Goal: Entertainment & Leisure: Browse casually

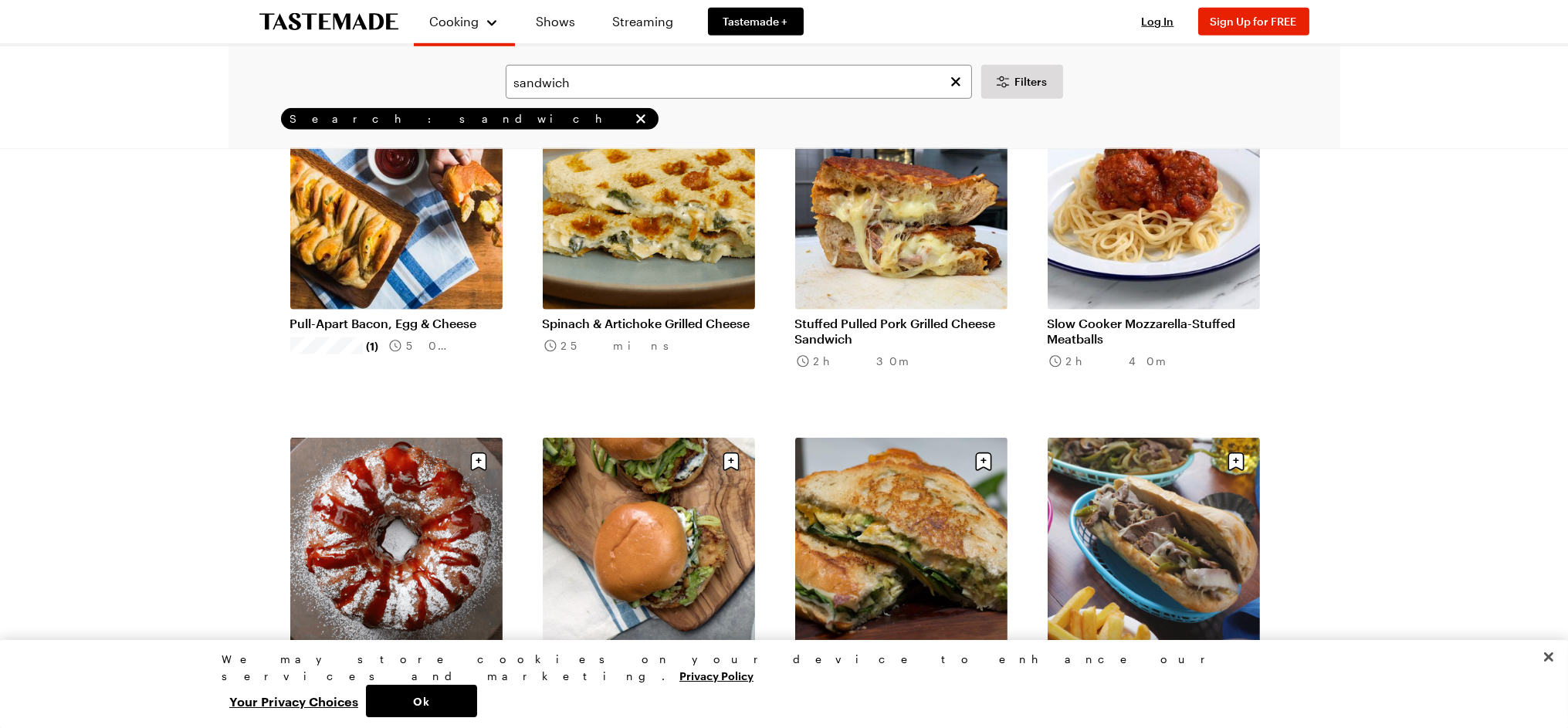
scroll to position [2571, 0]
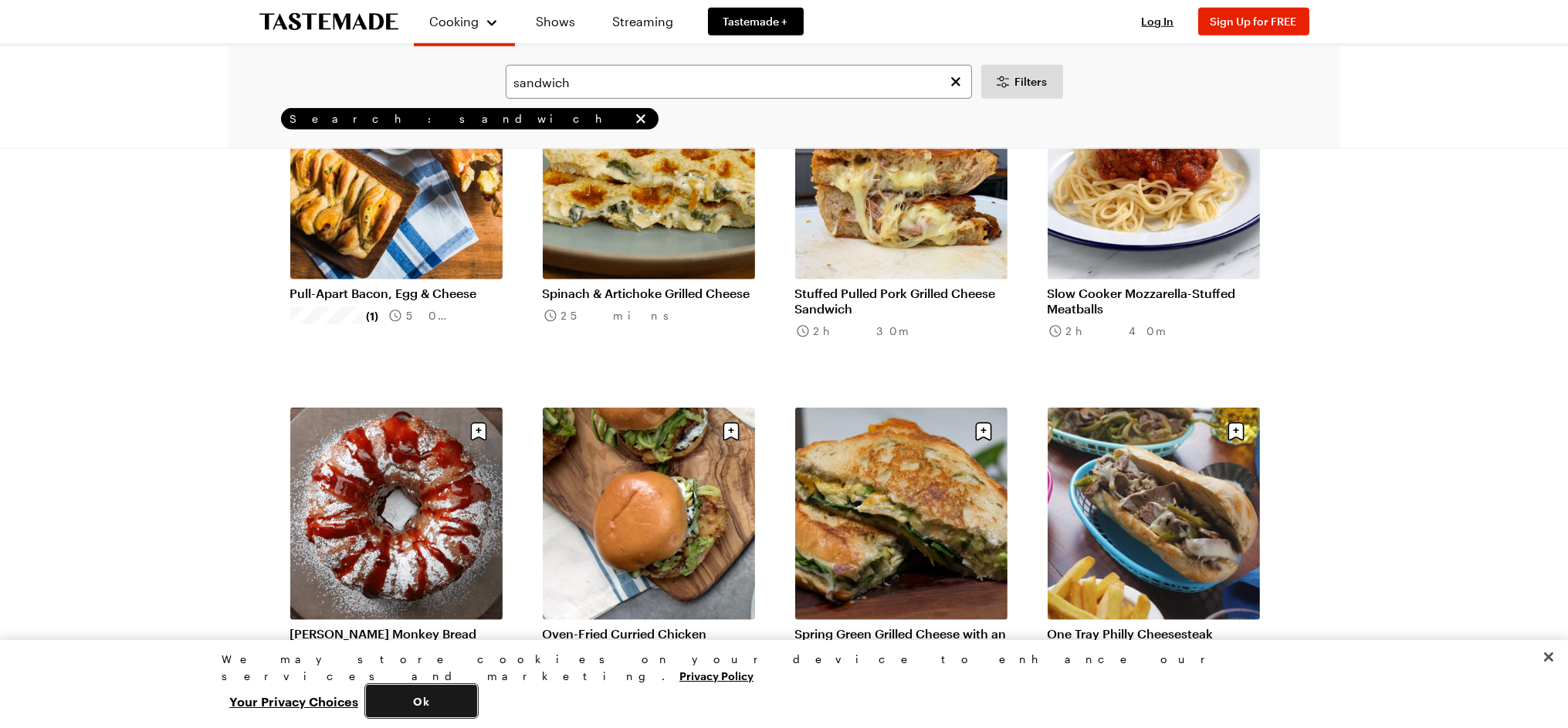
click at [477, 705] on button "Ok" at bounding box center [421, 700] width 111 height 33
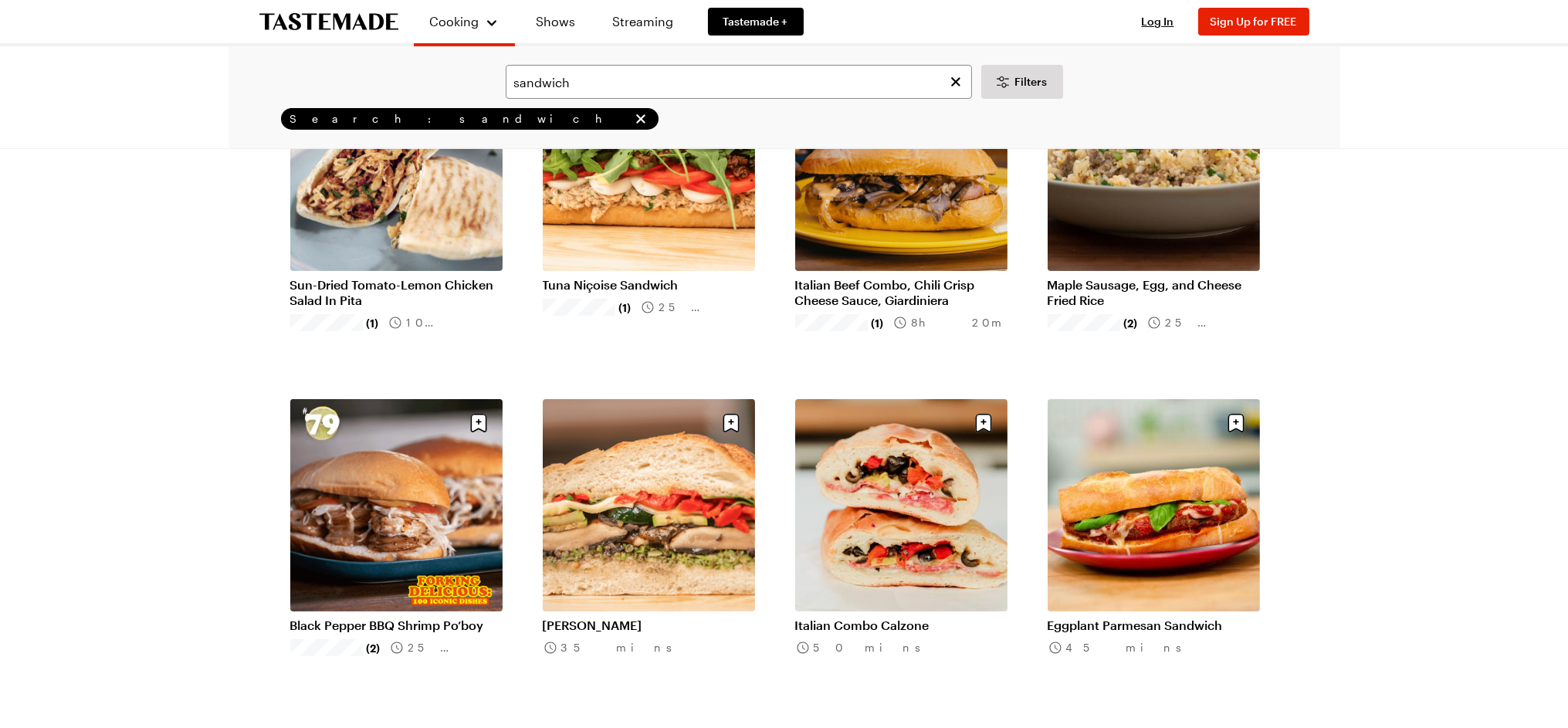
scroll to position [0, 0]
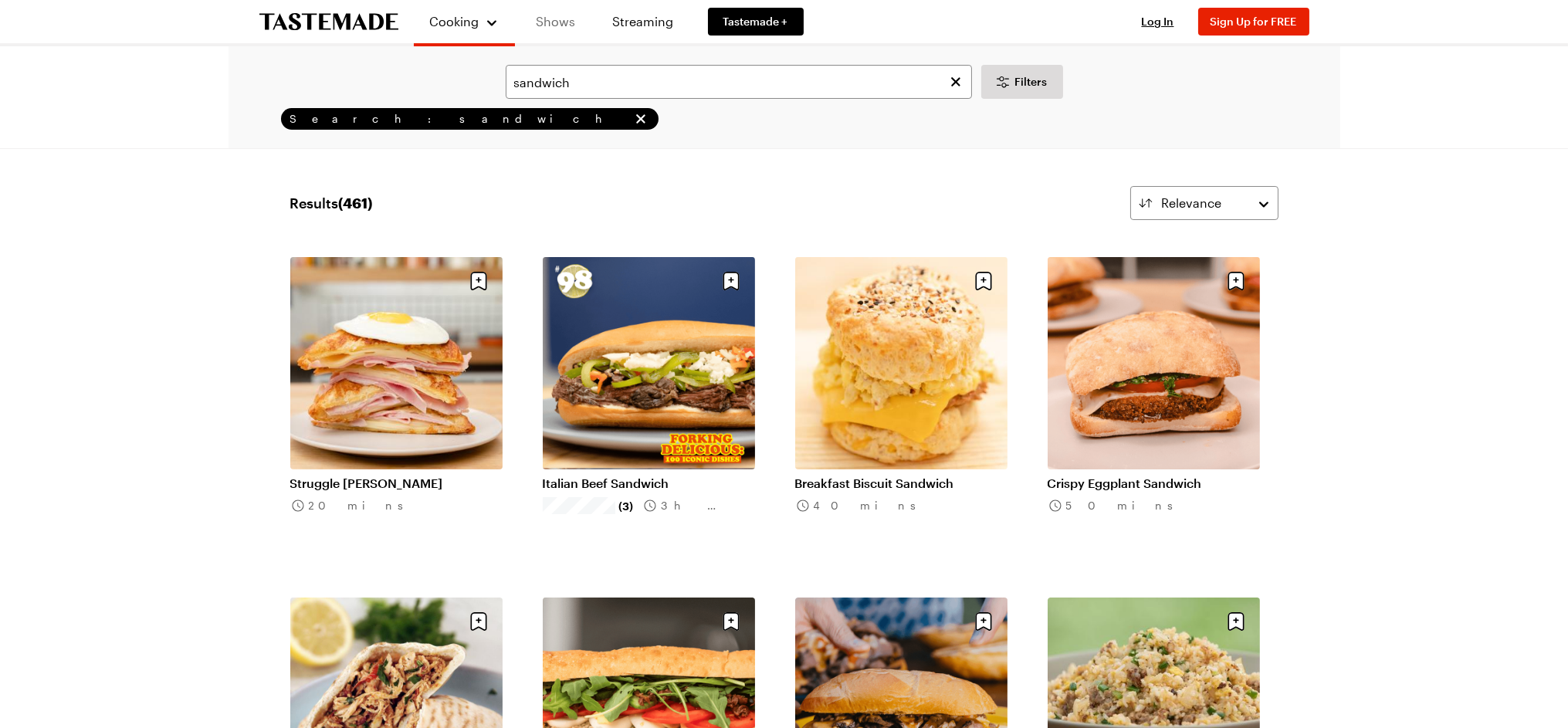
click at [563, 17] on link "Shows" at bounding box center [556, 22] width 70 height 44
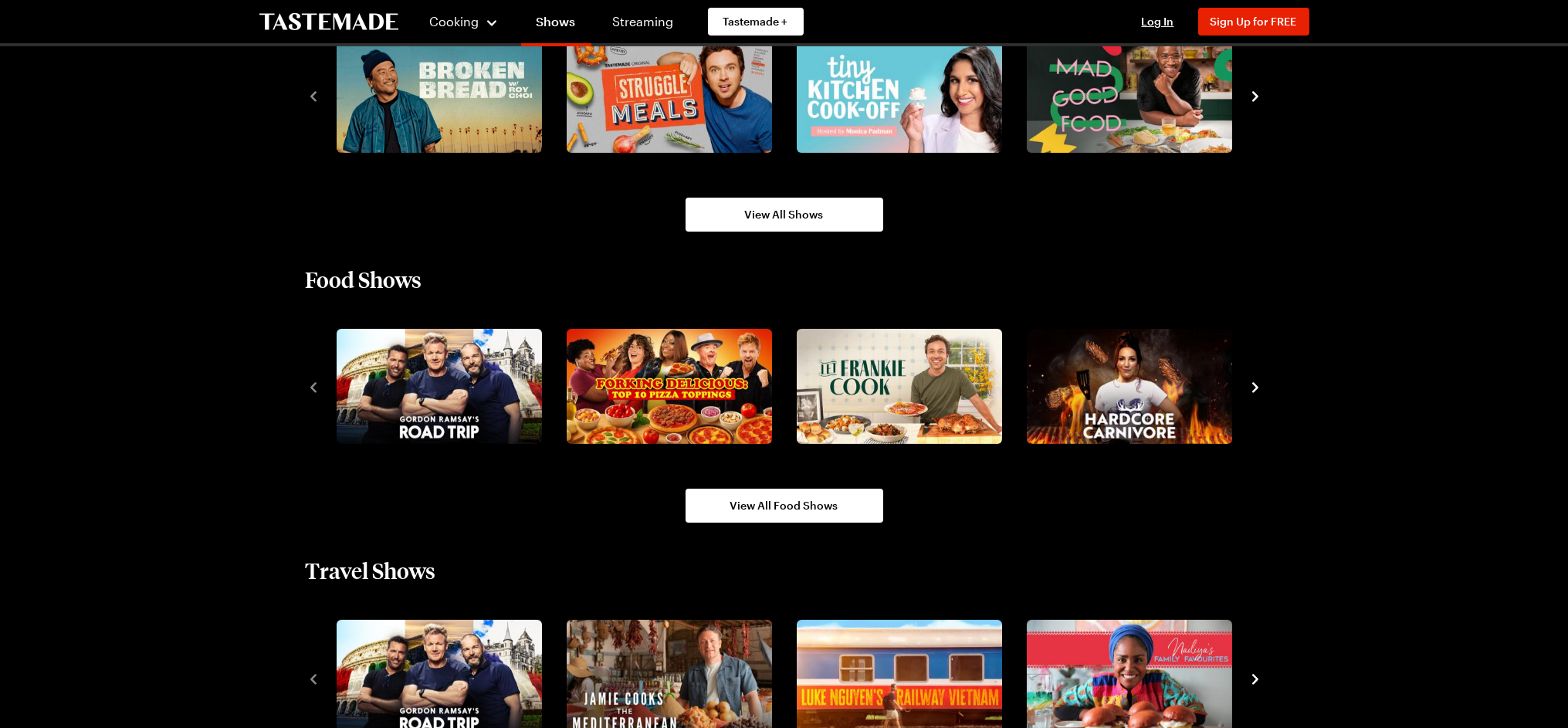
scroll to position [1285, 0]
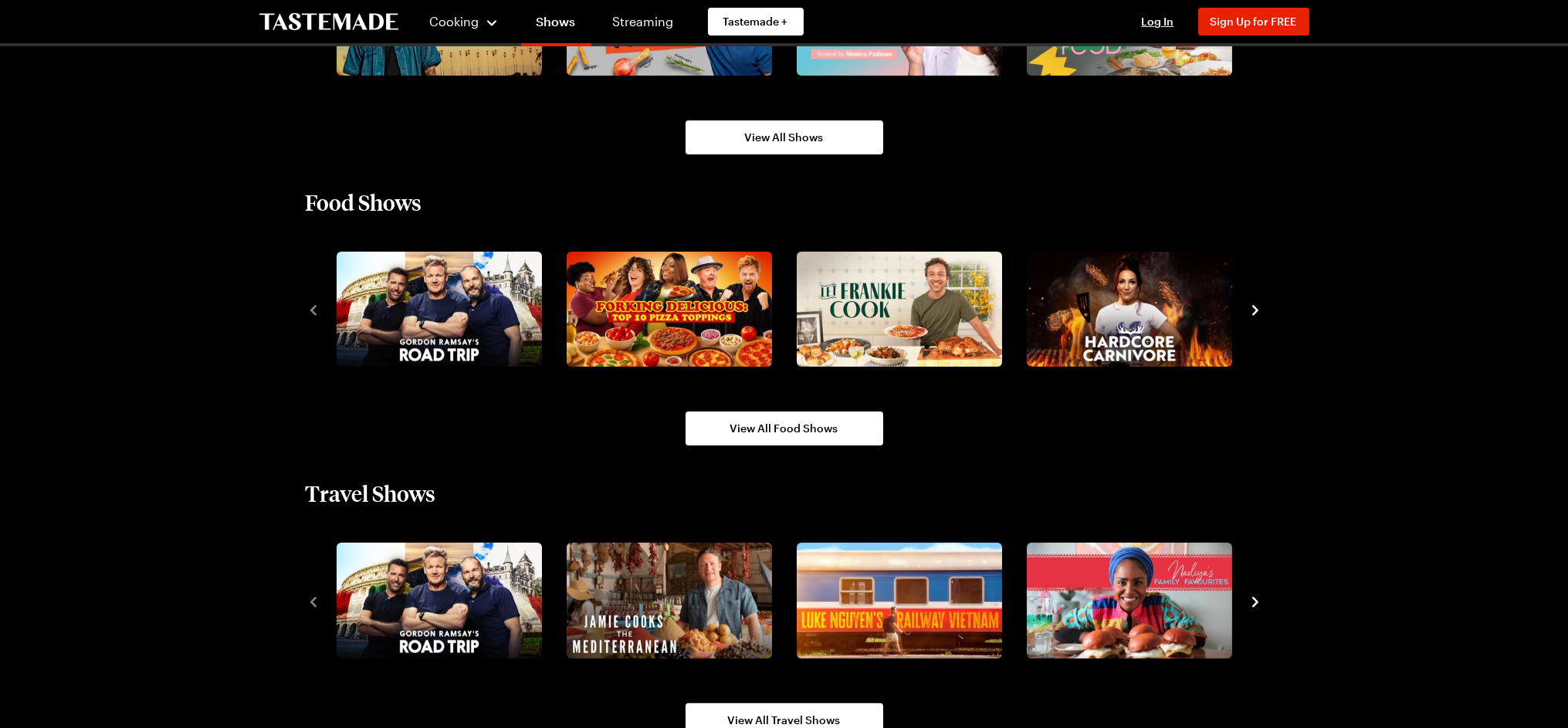
click at [1268, 305] on div "Food Shows View All Food Shows" at bounding box center [784, 317] width 1112 height 258
click at [1258, 303] on icon "navigate to next item" at bounding box center [1255, 310] width 15 height 15
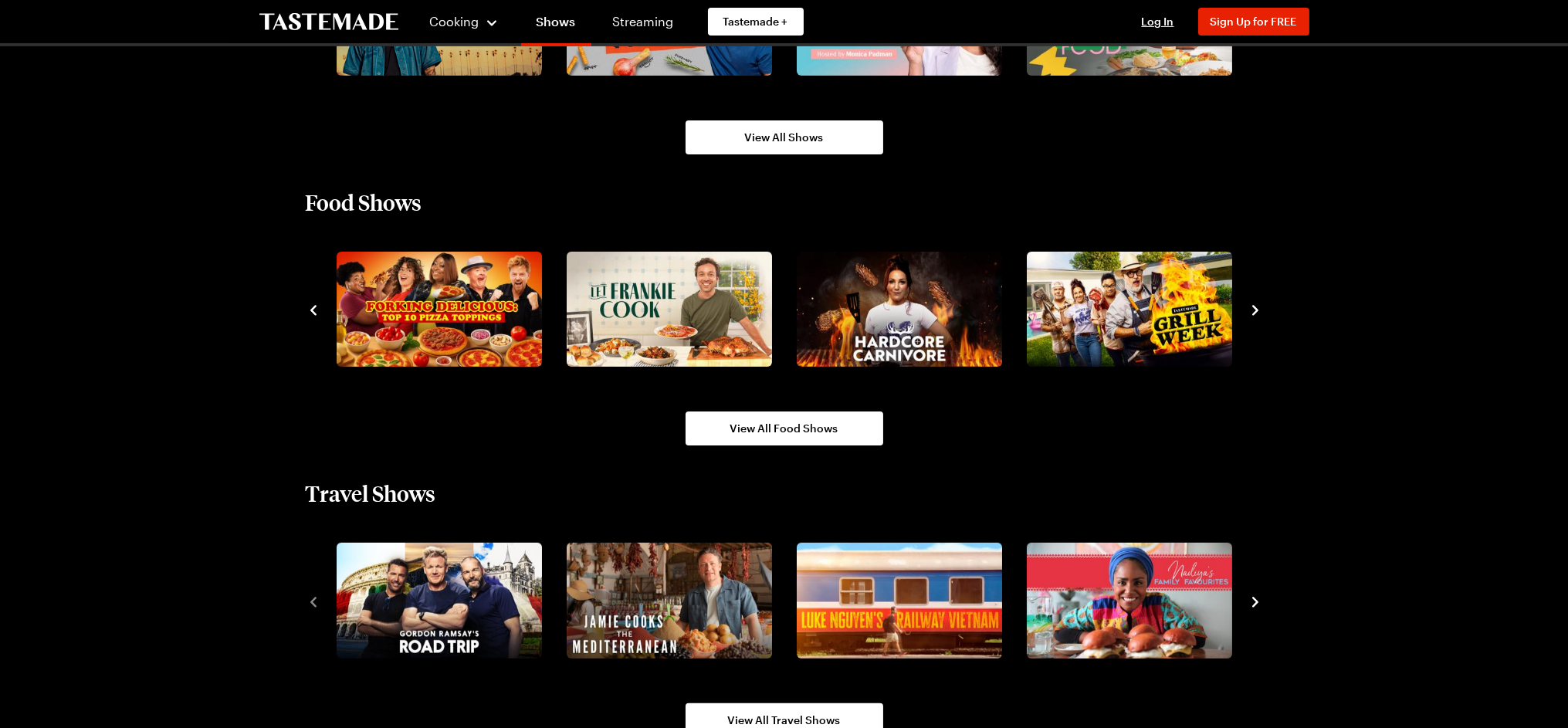
click at [1253, 305] on icon "navigate to next item" at bounding box center [1255, 310] width 6 height 10
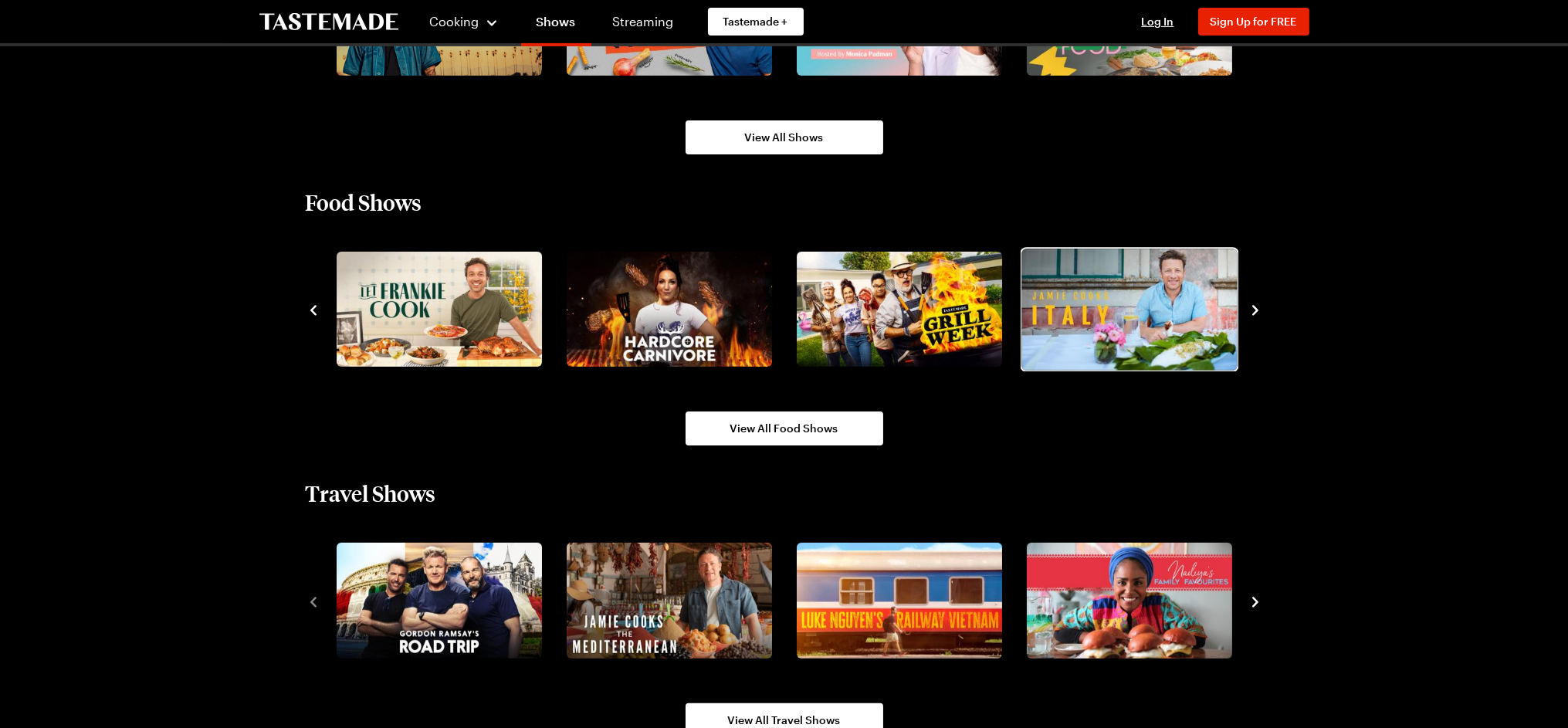
click at [1134, 305] on img "6 / 10" at bounding box center [1128, 309] width 215 height 121
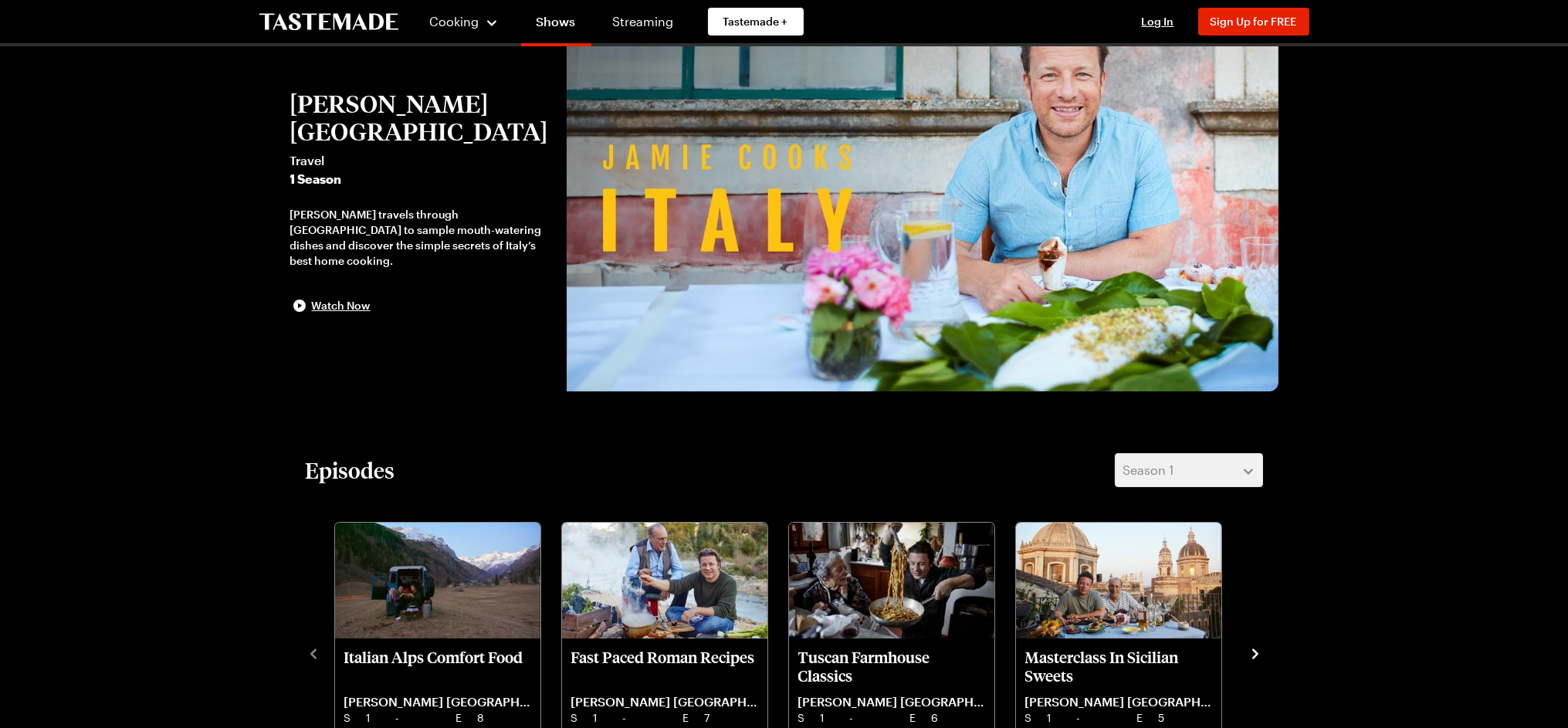
scroll to position [342, 0]
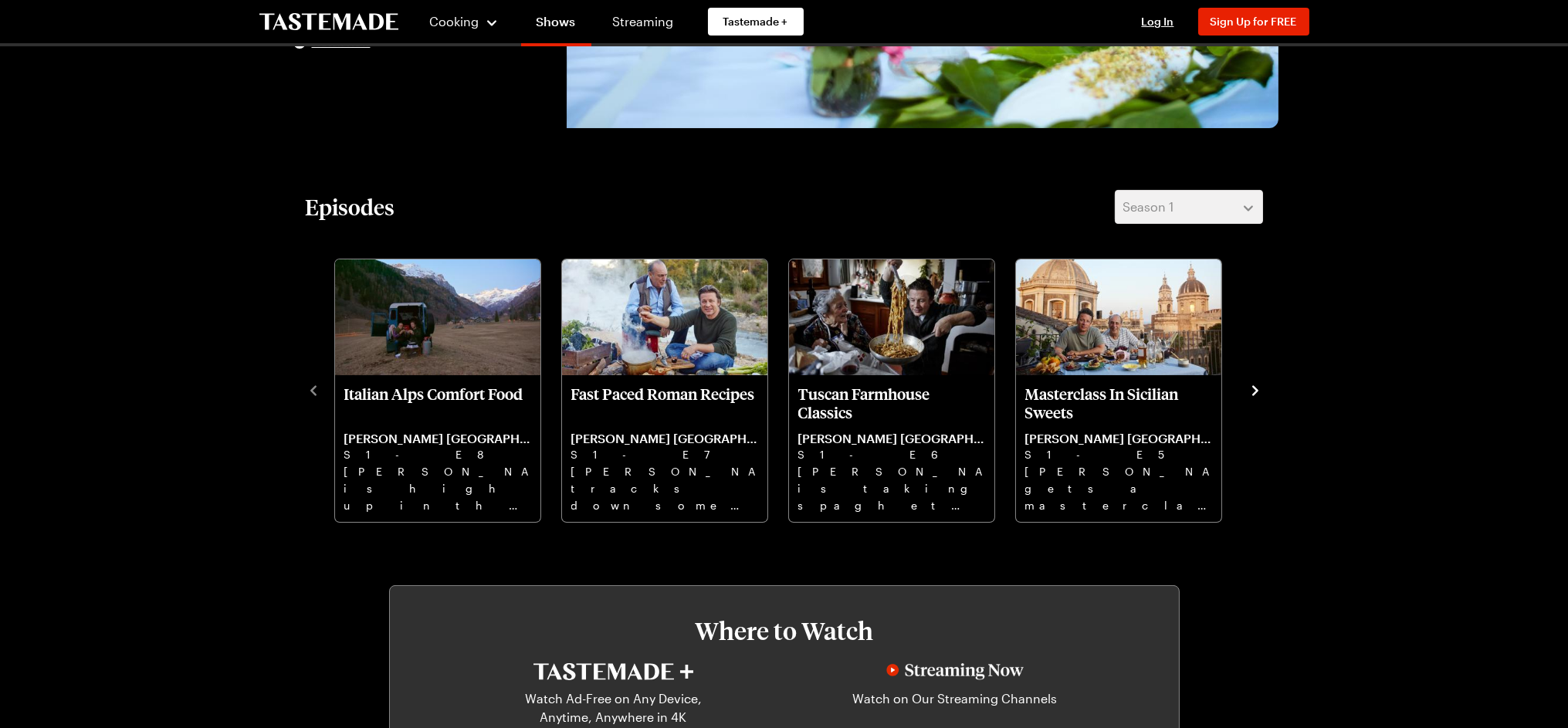
click at [1255, 382] on icon "navigate to next item" at bounding box center [1255, 390] width 15 height 15
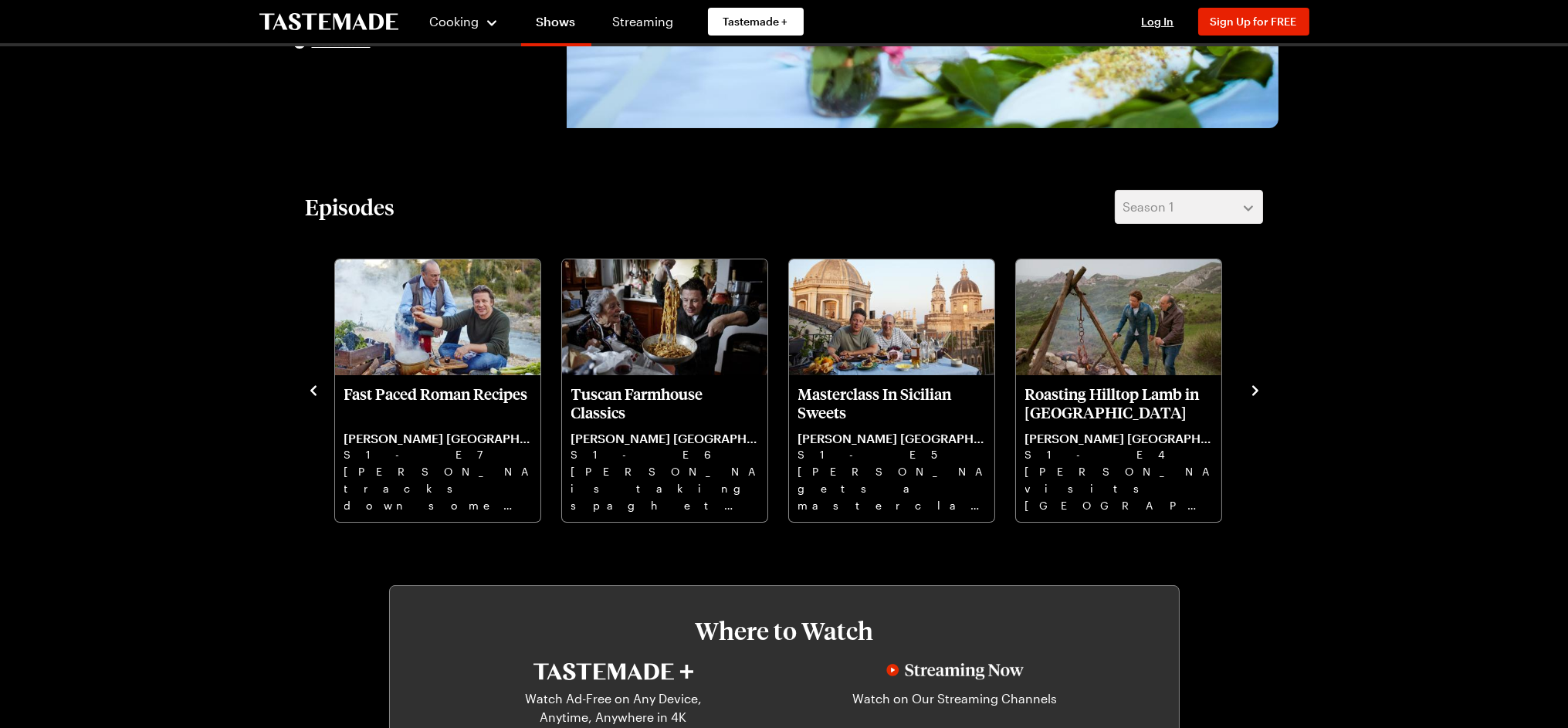
click at [1257, 382] on icon "navigate to next item" at bounding box center [1255, 390] width 15 height 15
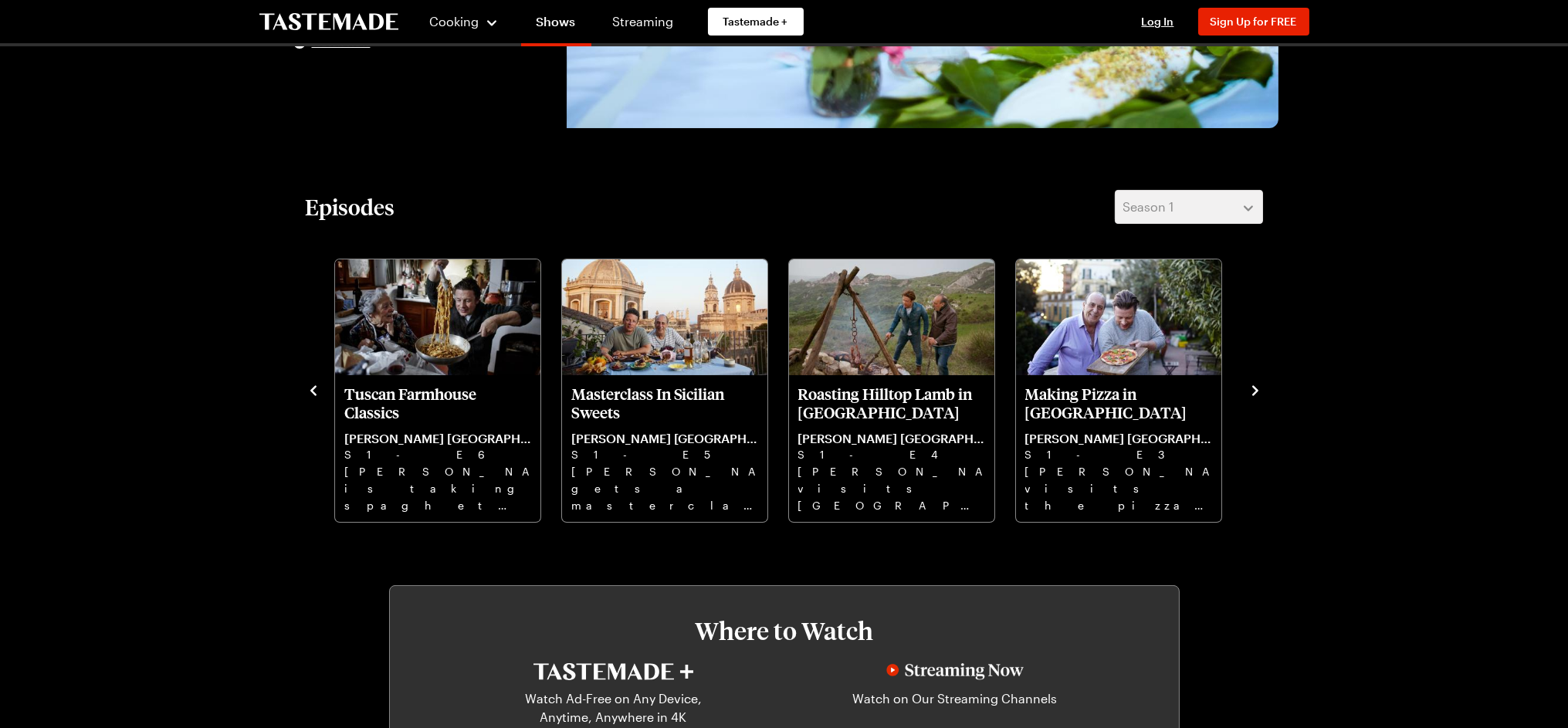
click at [1256, 384] on icon "navigate to next item" at bounding box center [1255, 390] width 15 height 15
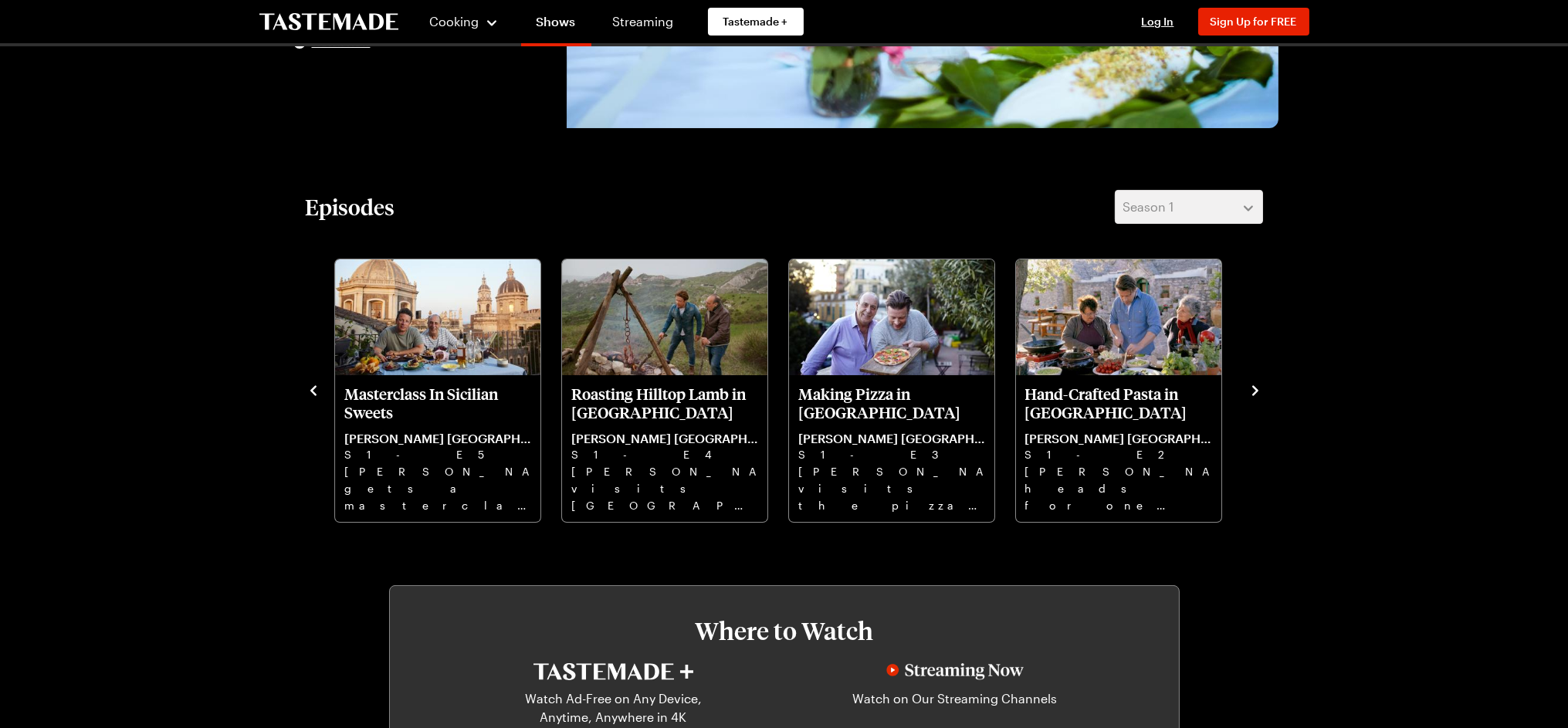
click at [1258, 382] on icon "navigate to next item" at bounding box center [1255, 390] width 15 height 15
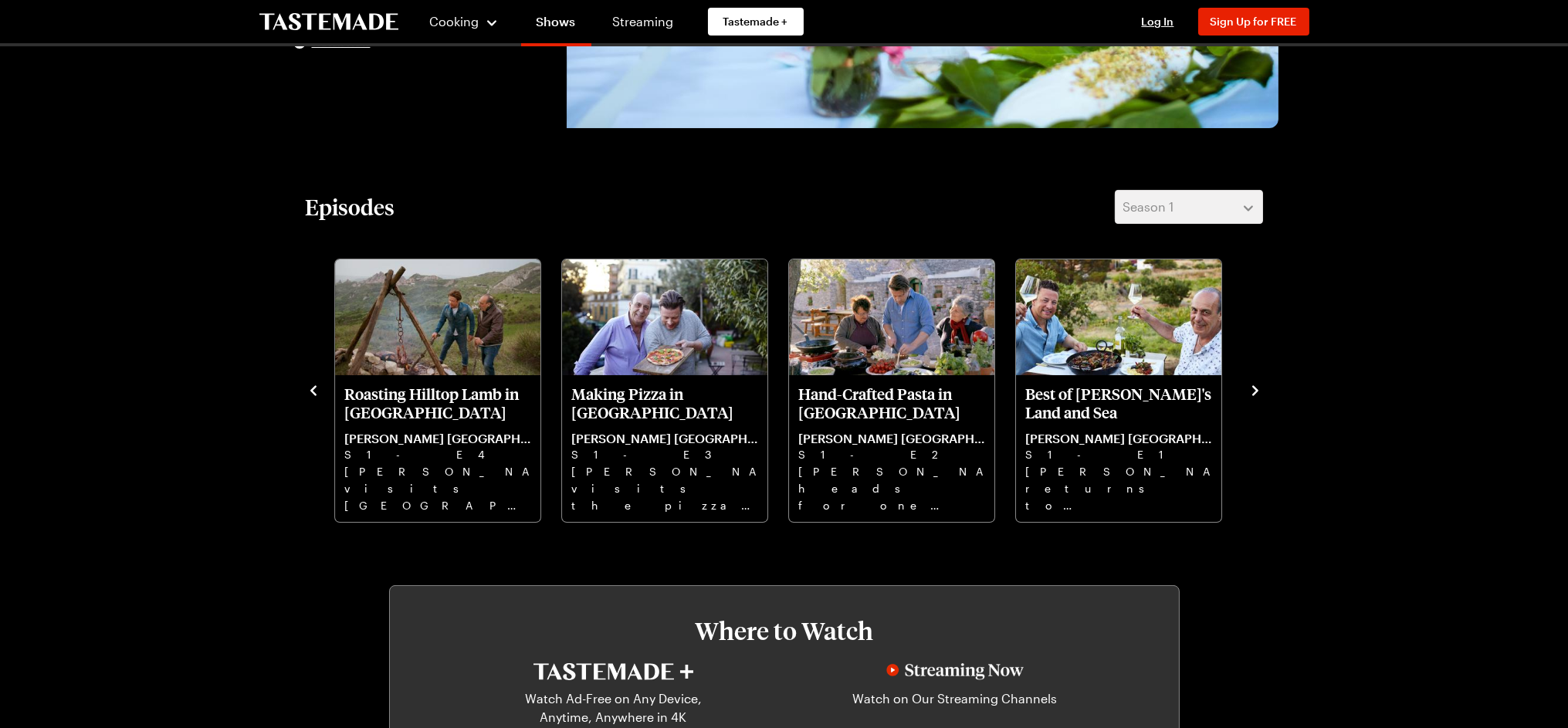
click at [1259, 381] on button "navigate to next item" at bounding box center [1255, 389] width 15 height 18
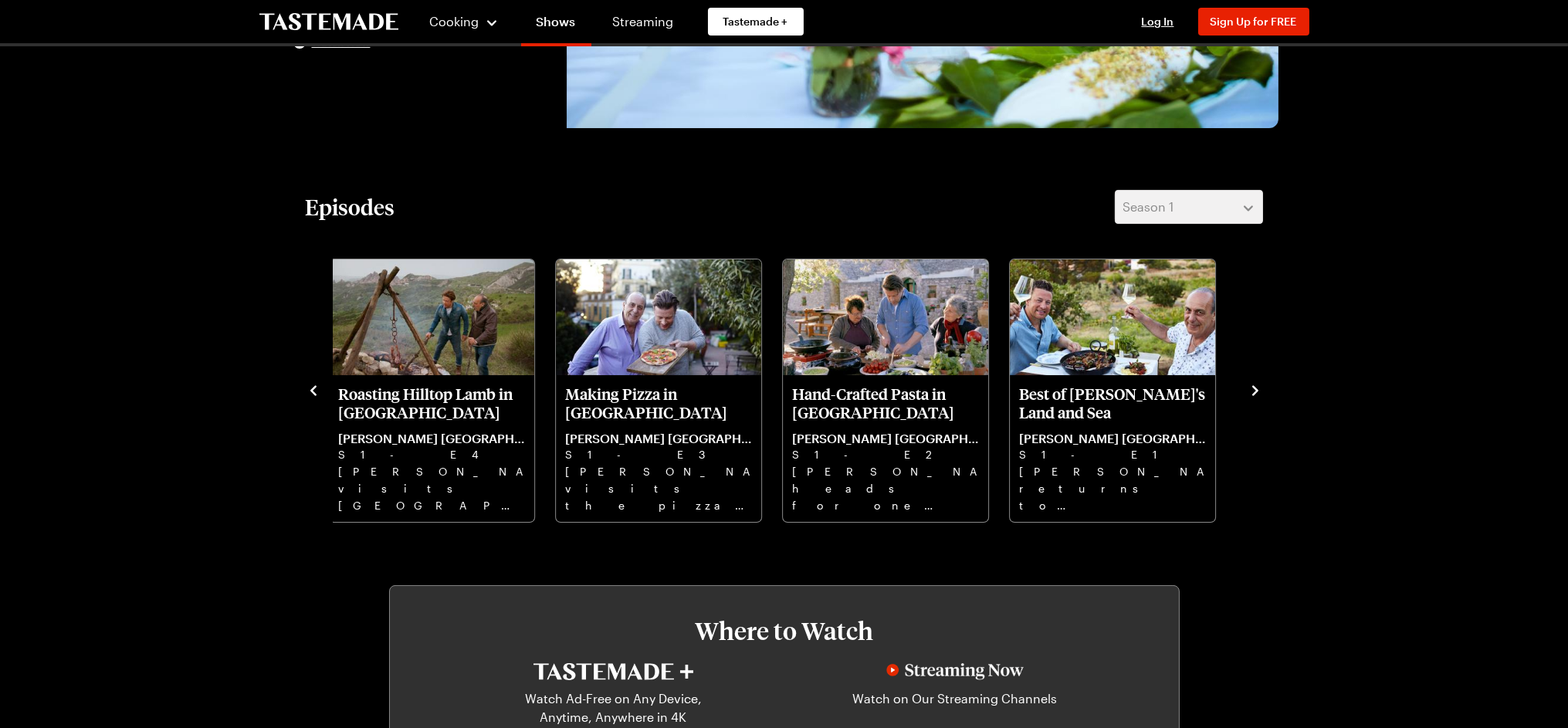
click at [1253, 390] on icon "navigate to next item" at bounding box center [1255, 390] width 15 height 15
click at [1254, 387] on icon "navigate to next item" at bounding box center [1255, 390] width 6 height 10
click at [1253, 388] on icon "navigate to next item" at bounding box center [1255, 390] width 15 height 15
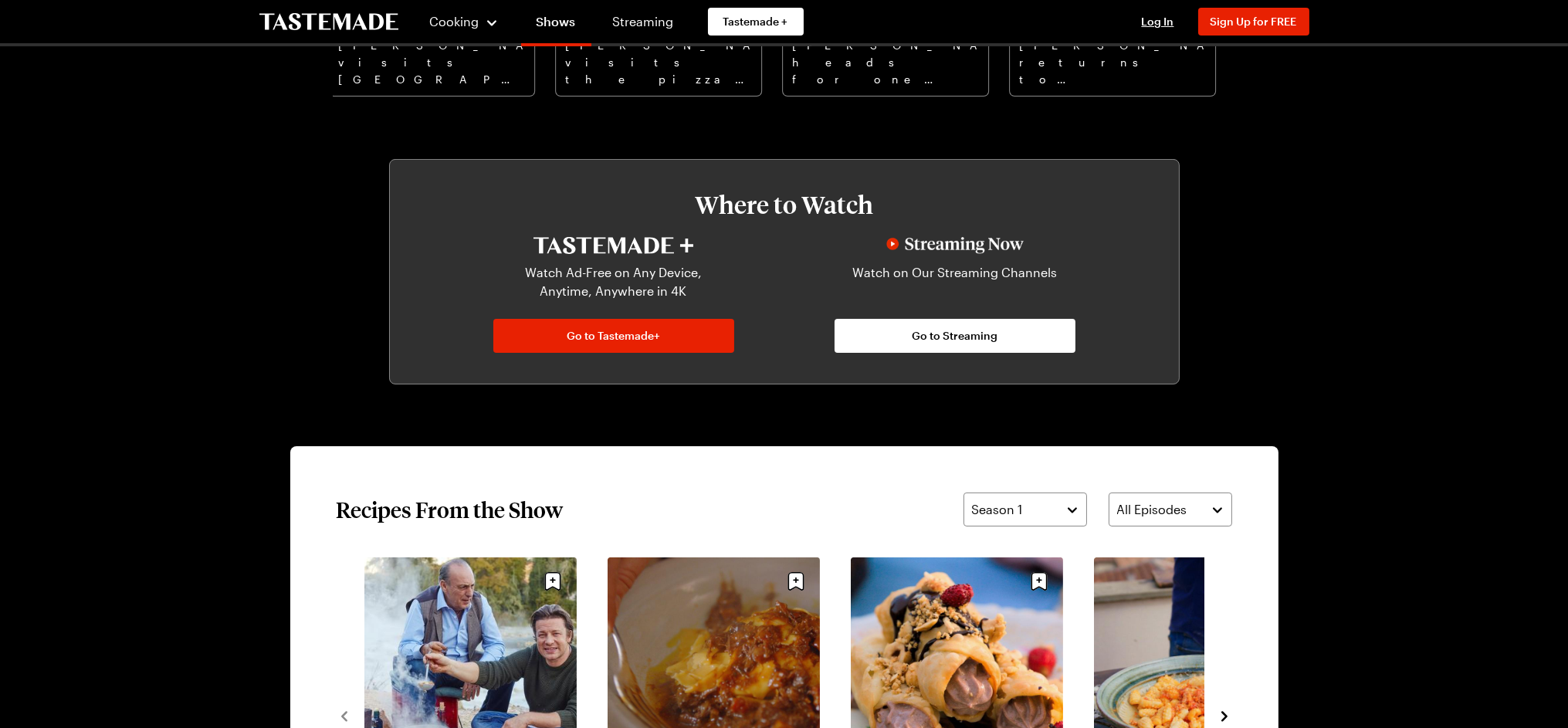
scroll to position [1028, 0]
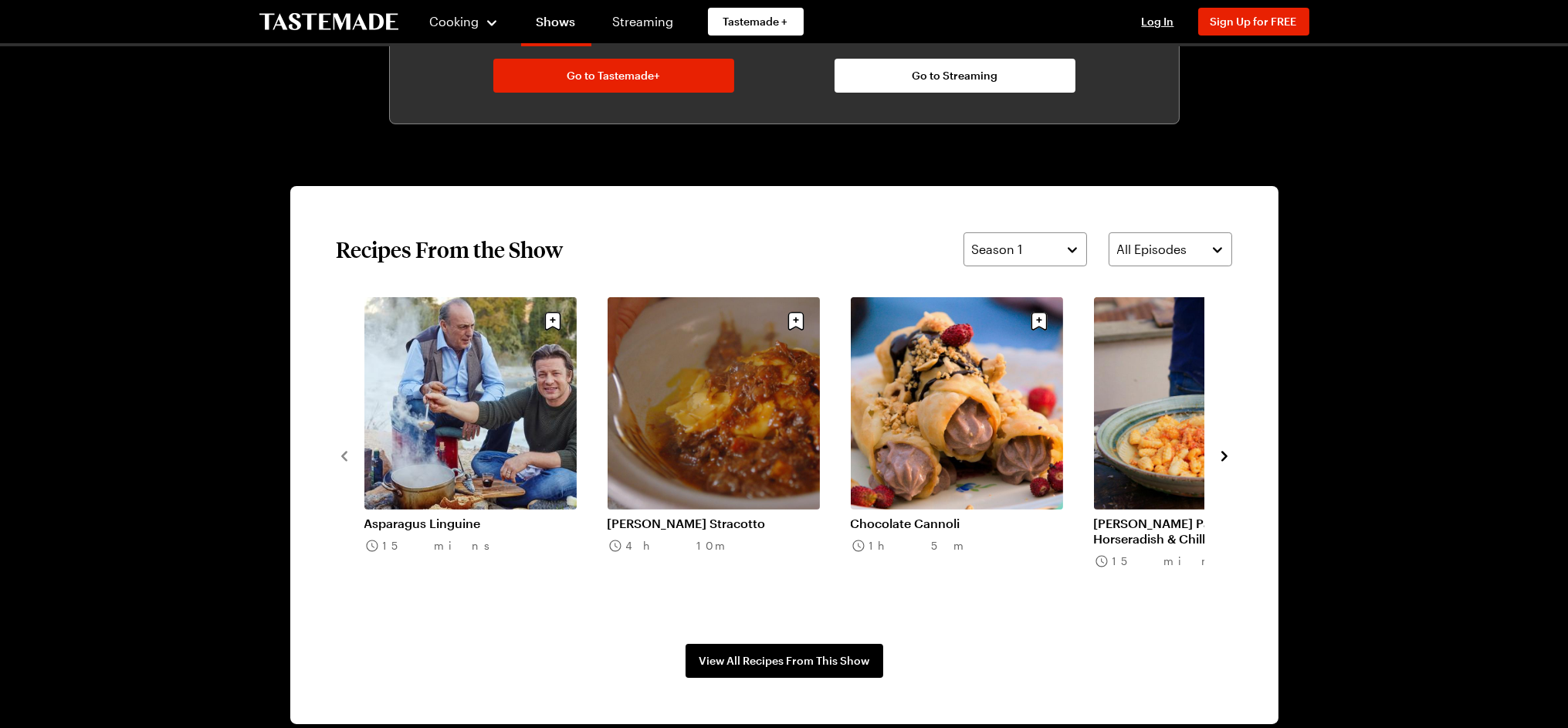
click at [1228, 446] on button "navigate to next item" at bounding box center [1224, 454] width 15 height 18
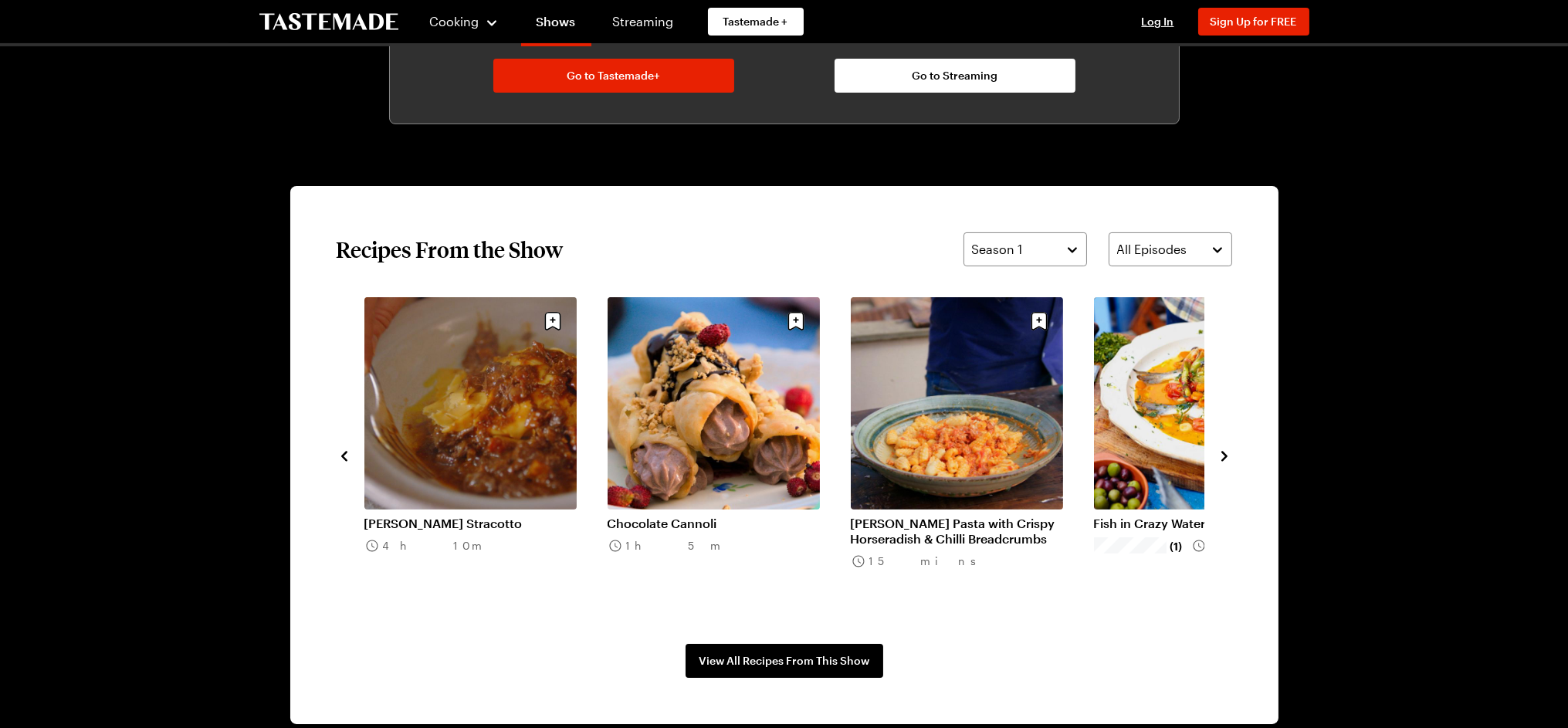
click at [1226, 446] on button "navigate to next item" at bounding box center [1224, 454] width 15 height 18
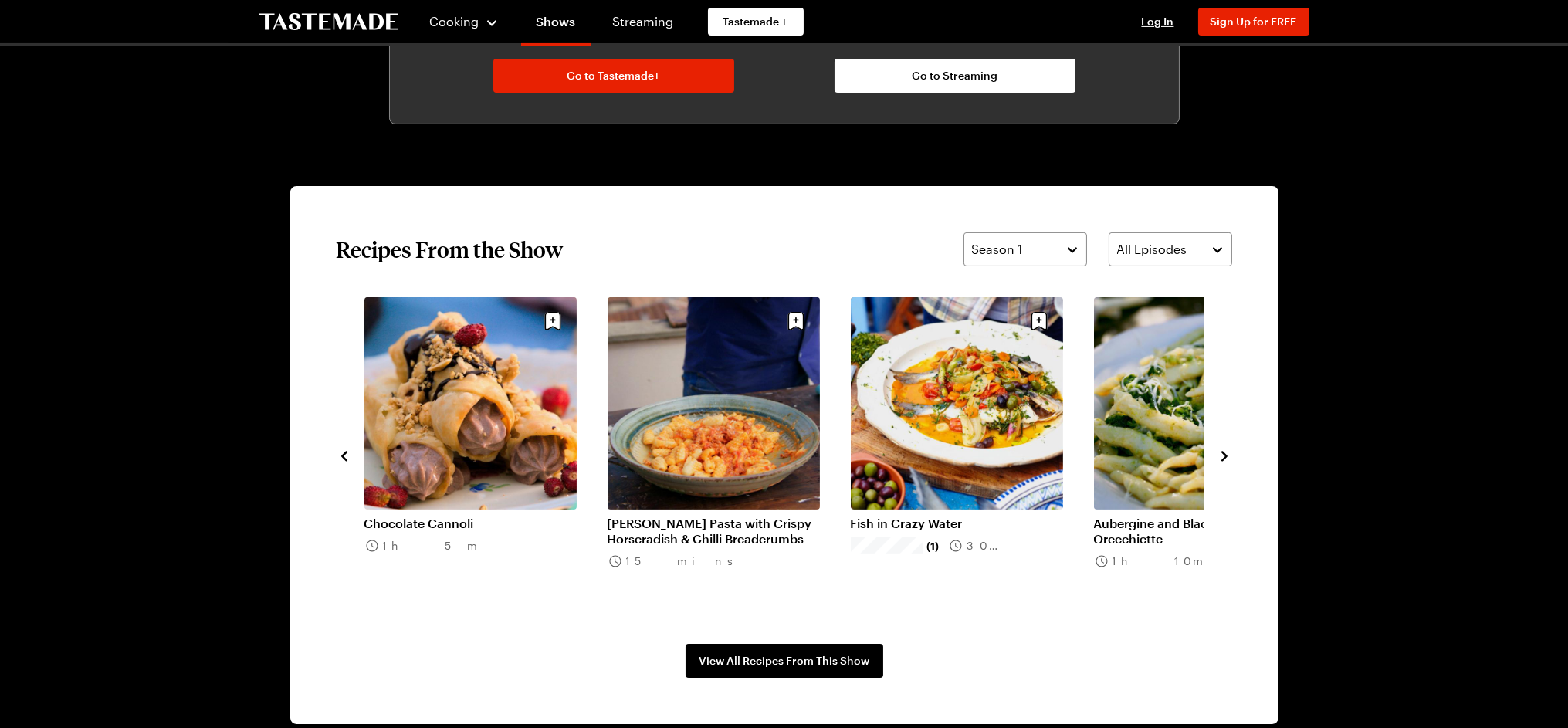
click at [1220, 458] on icon "navigate to next item" at bounding box center [1224, 456] width 15 height 15
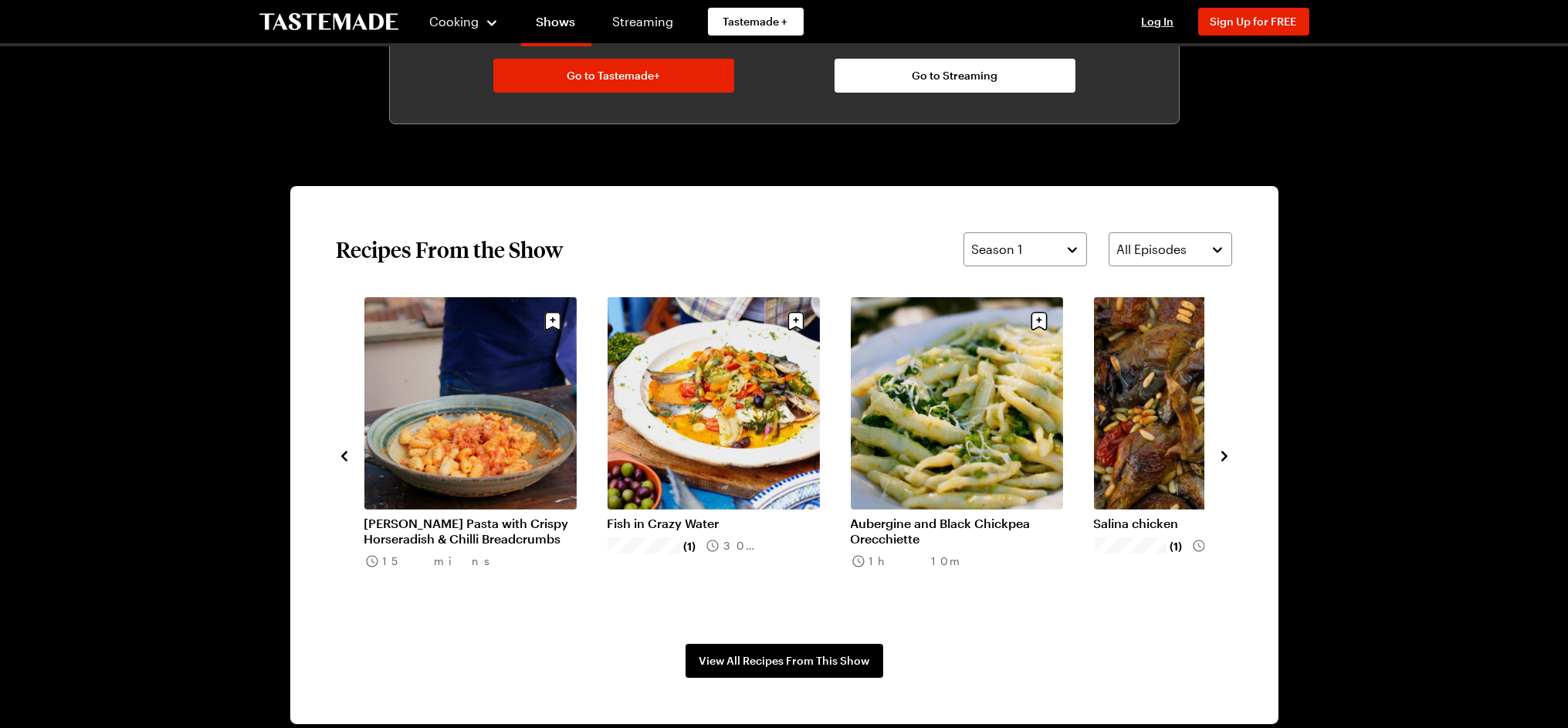
click at [1215, 457] on div "Asparagus Linguine 15 mins [PERSON_NAME] Stracotto 4h 10m Chocolate Cannoli 1h …" at bounding box center [784, 454] width 896 height 315
click at [1226, 452] on icon "navigate to next item" at bounding box center [1224, 456] width 15 height 15
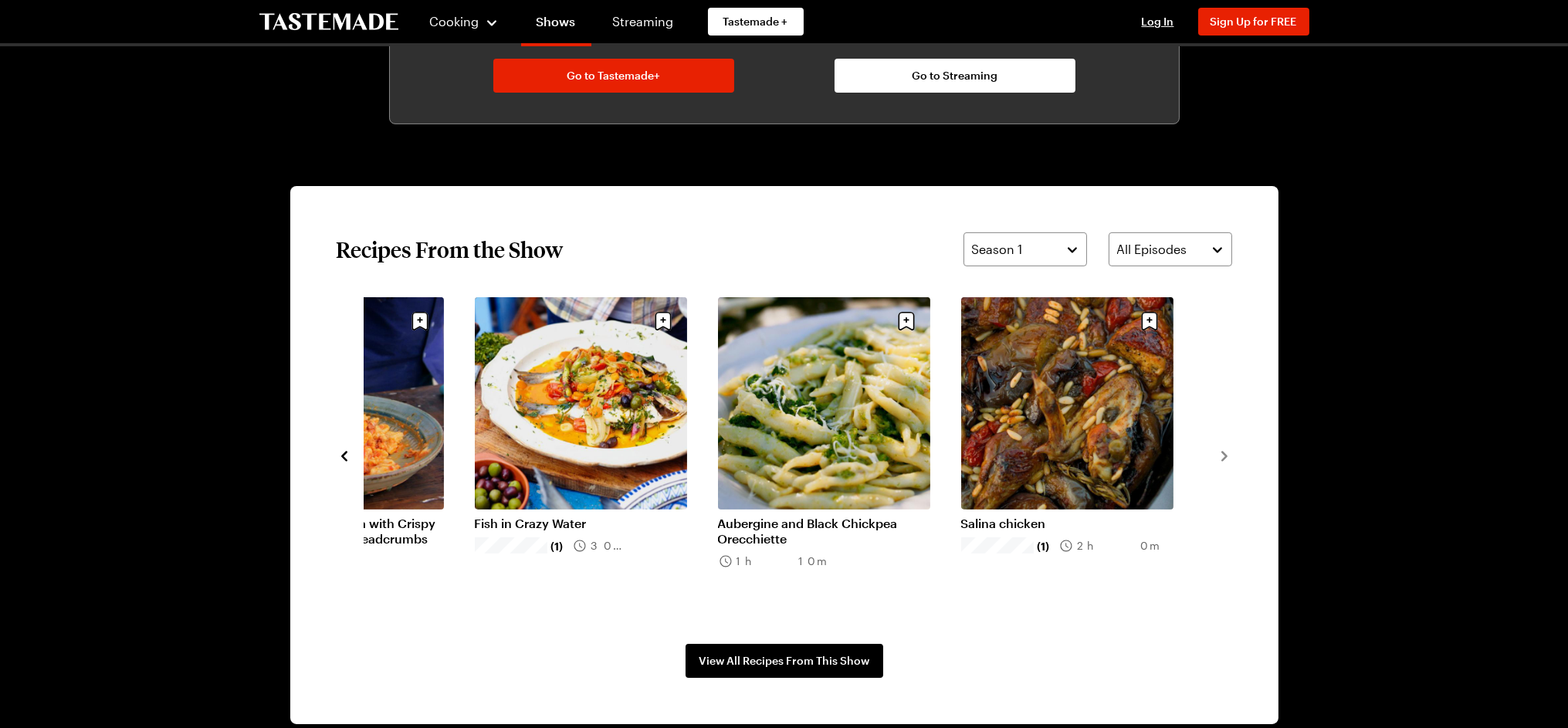
click at [344, 457] on icon "navigate to previous item" at bounding box center [344, 456] width 15 height 15
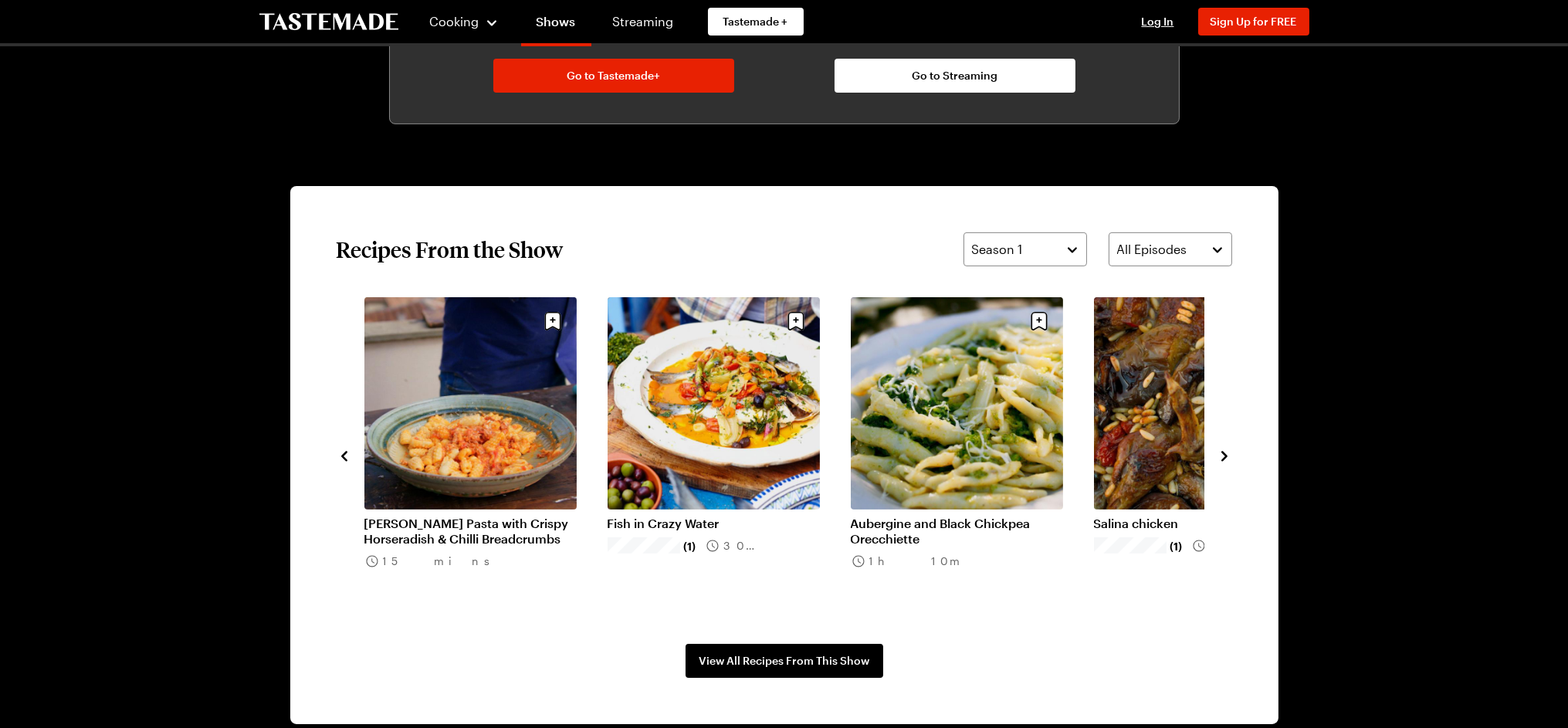
click at [344, 457] on icon "navigate to previous item" at bounding box center [344, 456] width 15 height 15
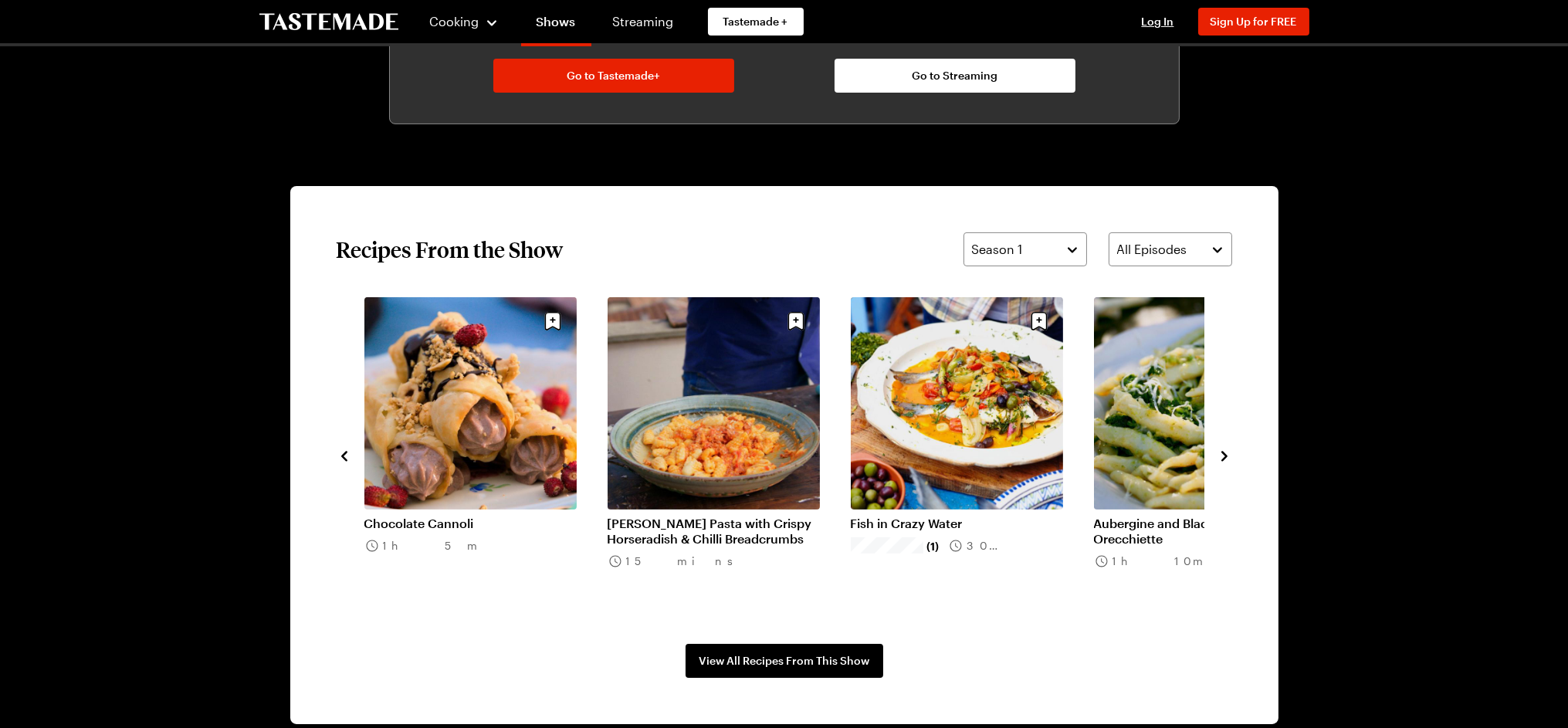
click at [344, 454] on icon "navigate to previous item" at bounding box center [344, 456] width 15 height 15
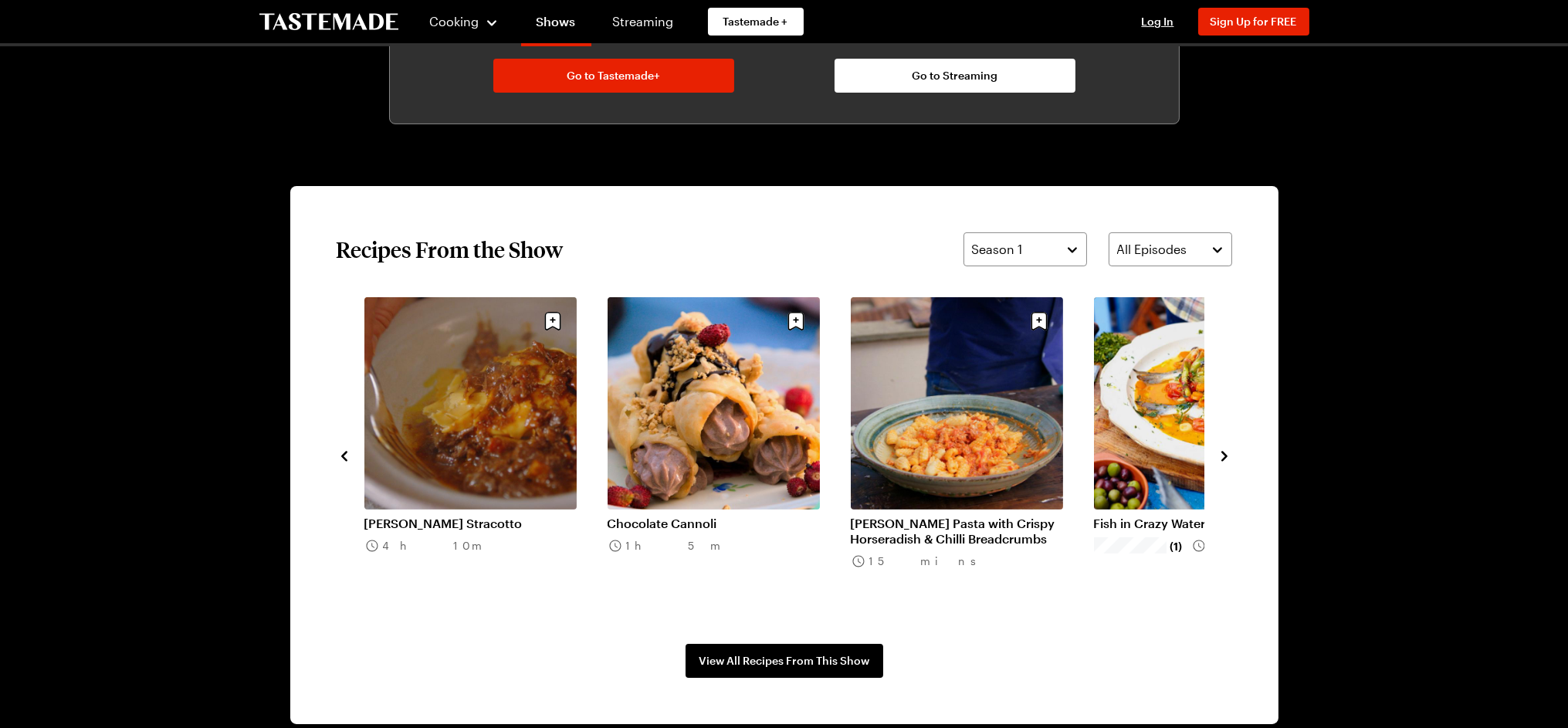
click at [344, 453] on icon "navigate to previous item" at bounding box center [344, 455] width 6 height 10
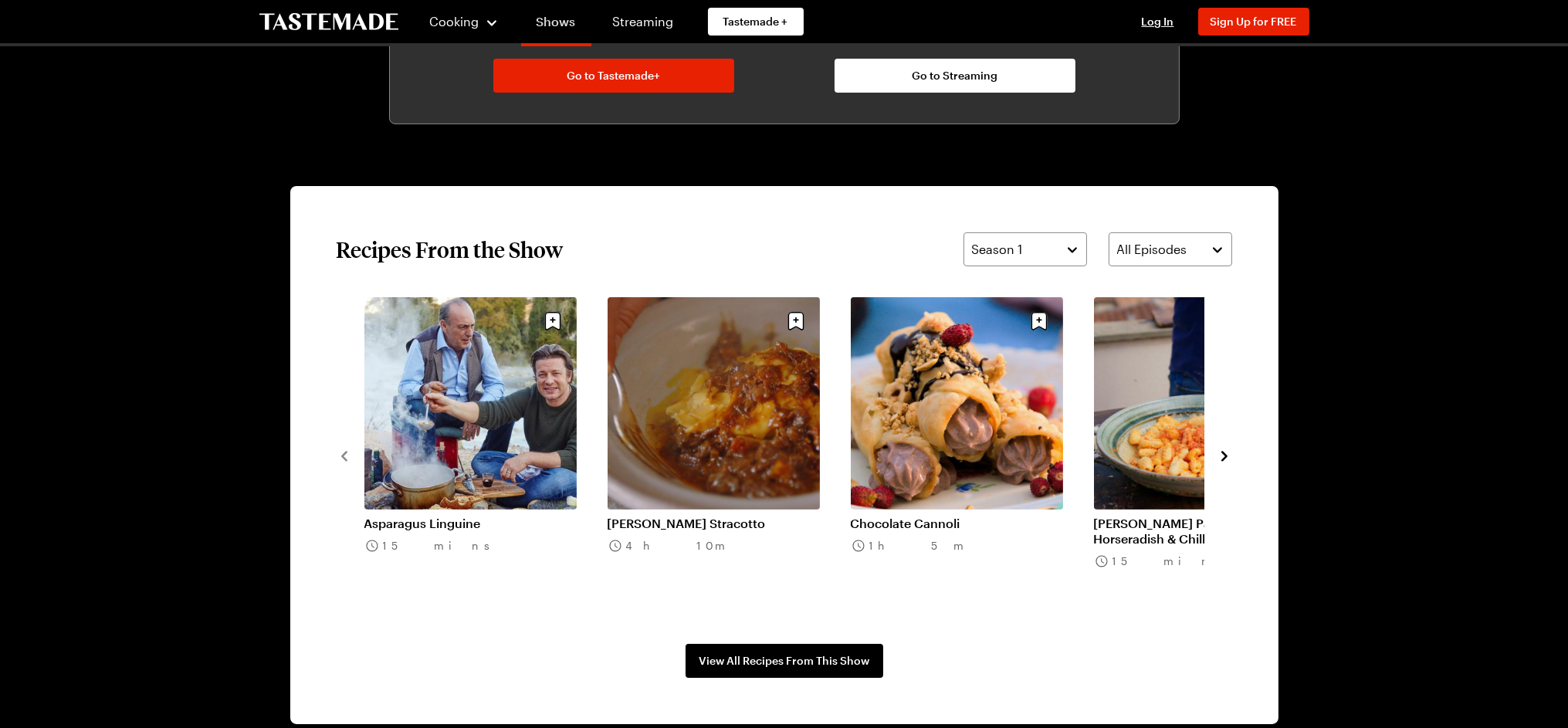
click at [557, 18] on link "Shows" at bounding box center [556, 25] width 70 height 44
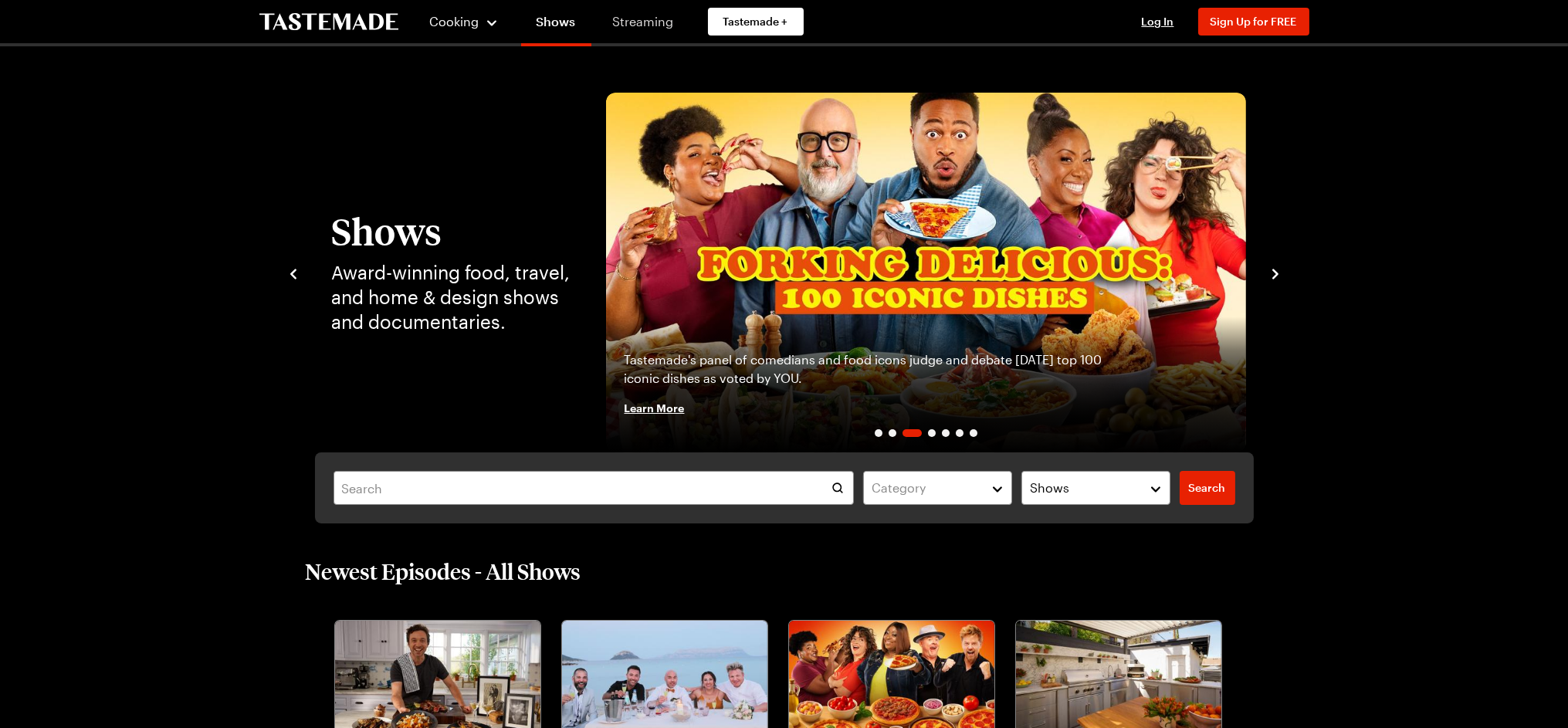
click at [636, 18] on link "Streaming" at bounding box center [644, 22] width 92 height 44
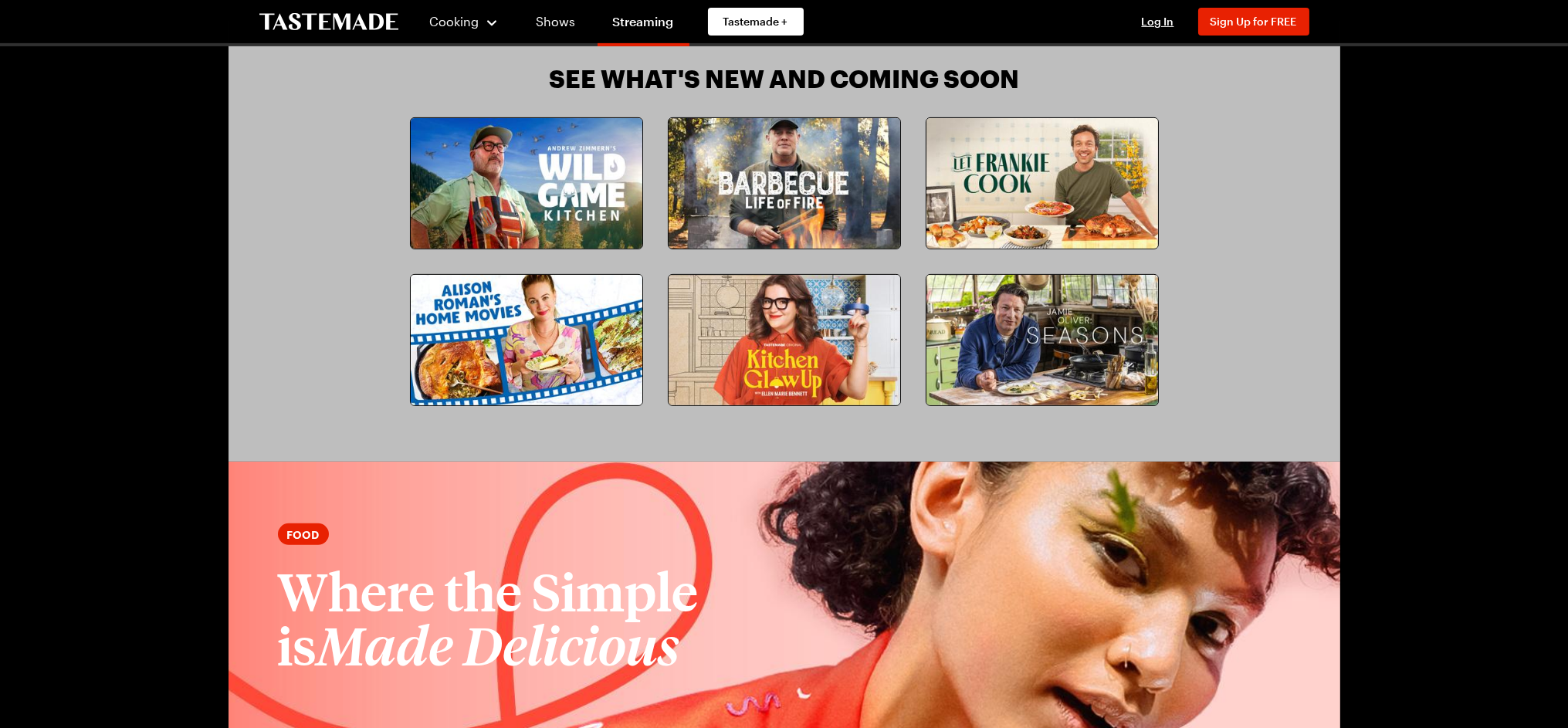
scroll to position [1457, 0]
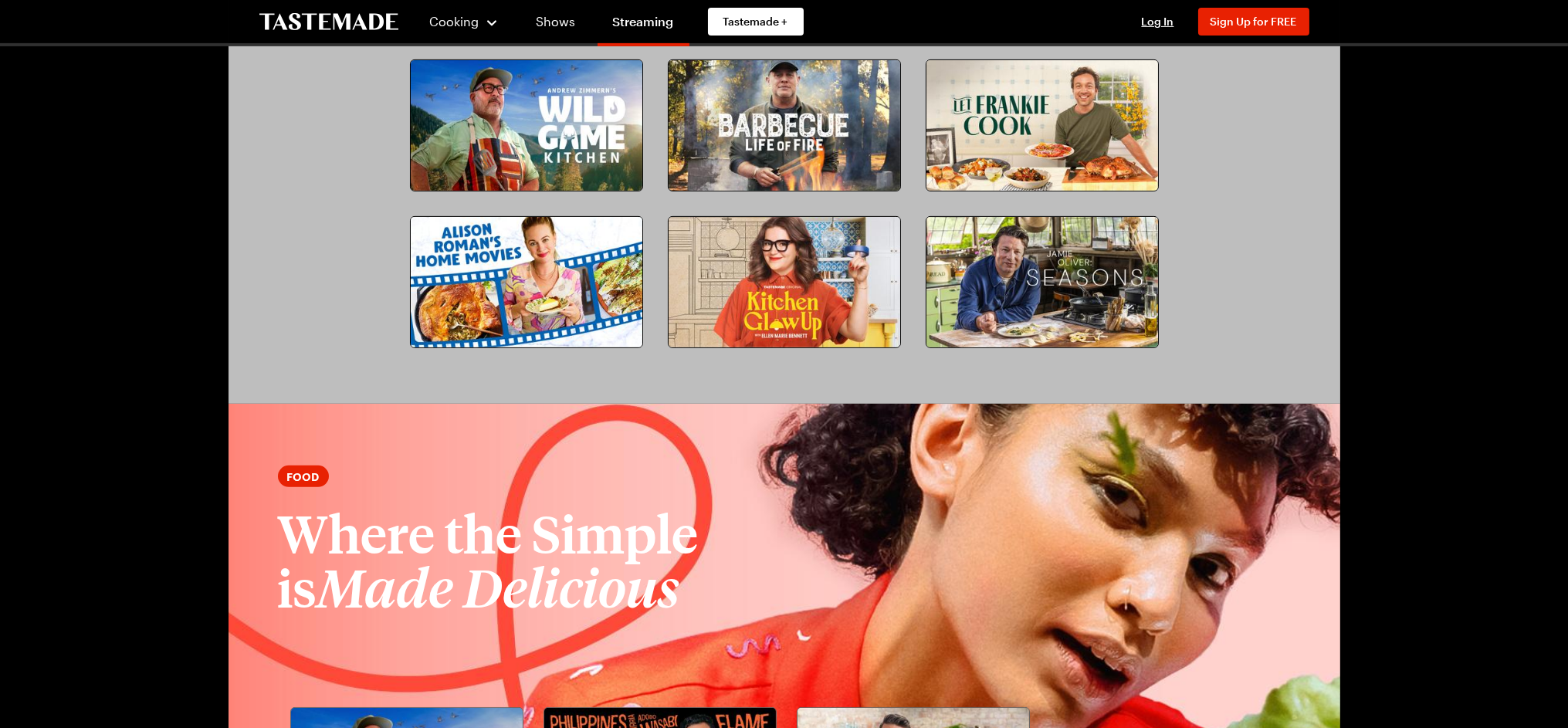
click at [1085, 282] on img at bounding box center [1041, 282] width 232 height 131
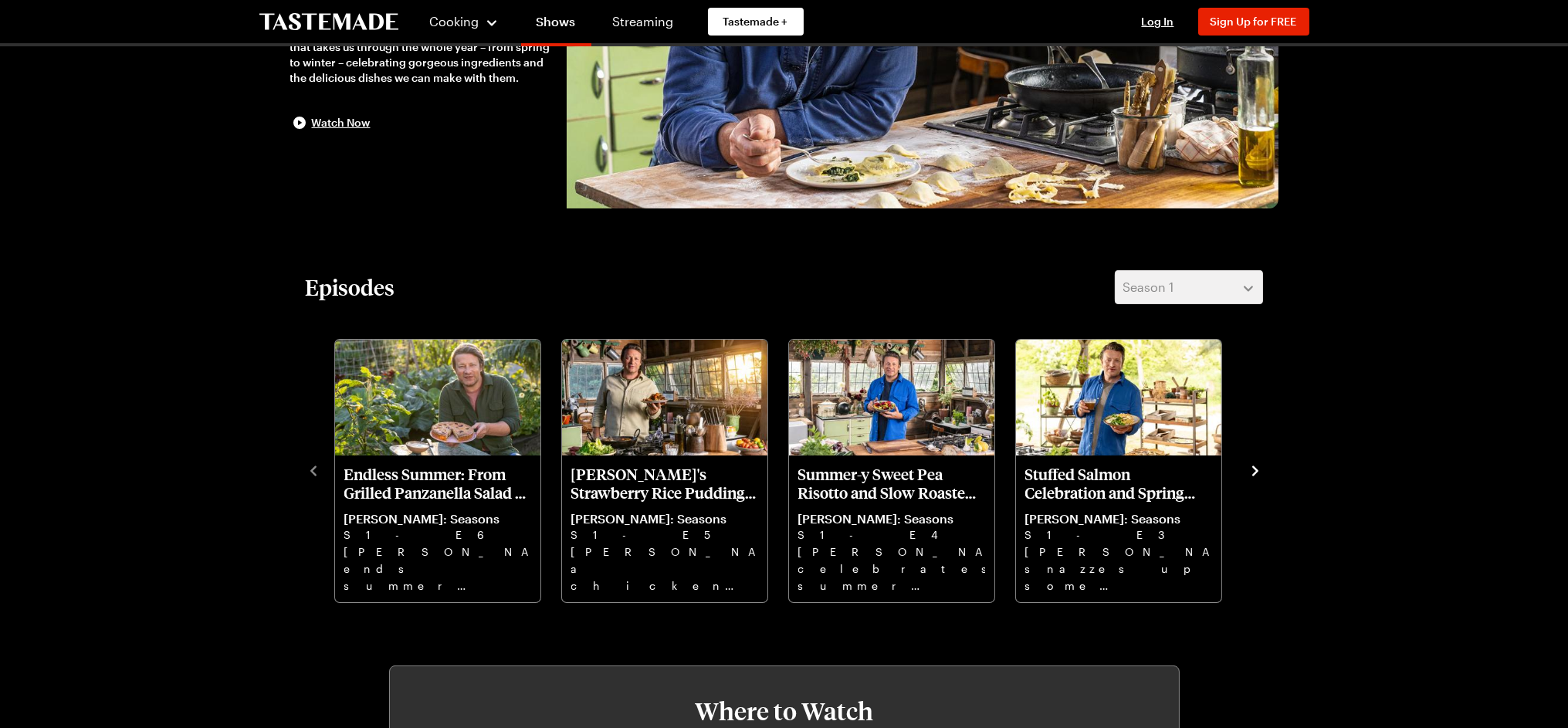
scroll to position [342, 0]
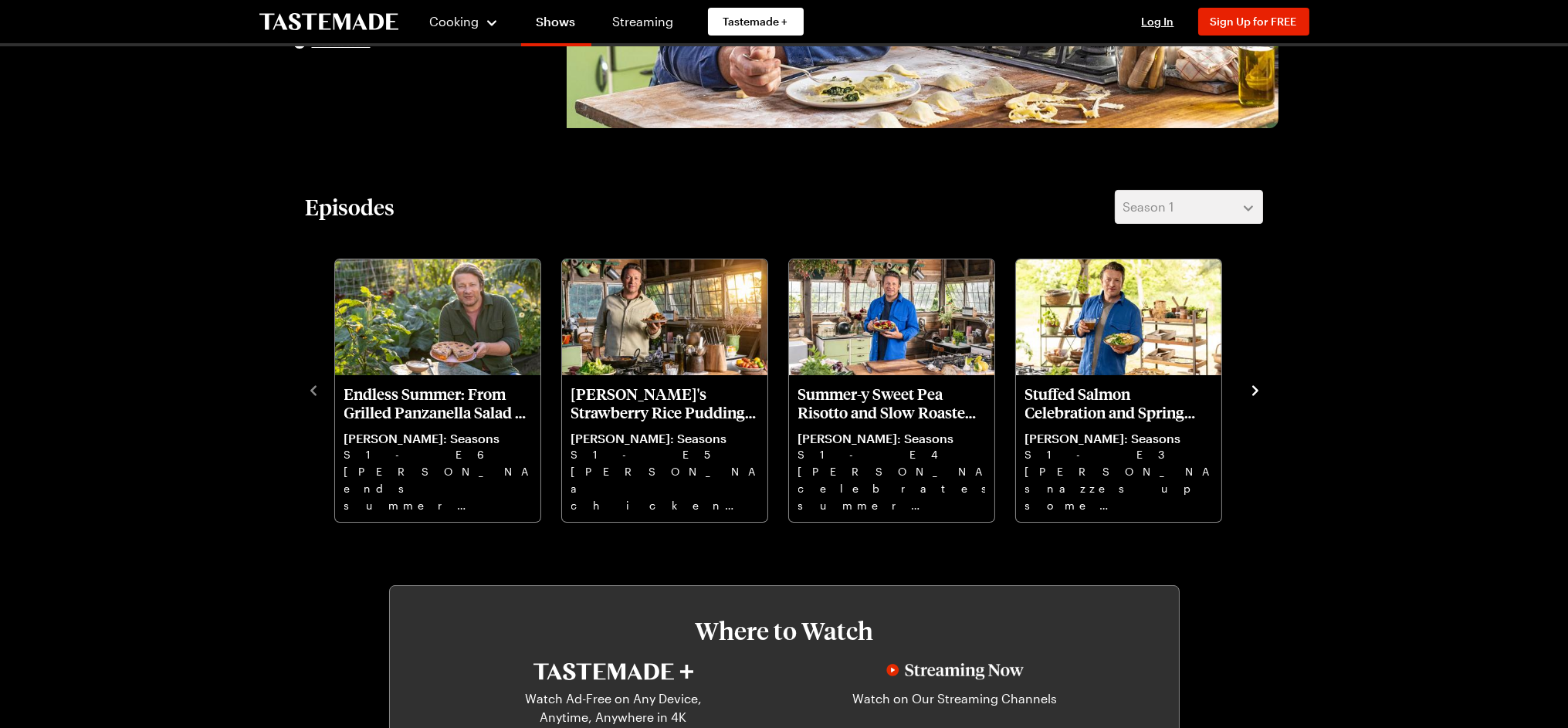
click at [1256, 383] on icon "navigate to next item" at bounding box center [1255, 390] width 15 height 15
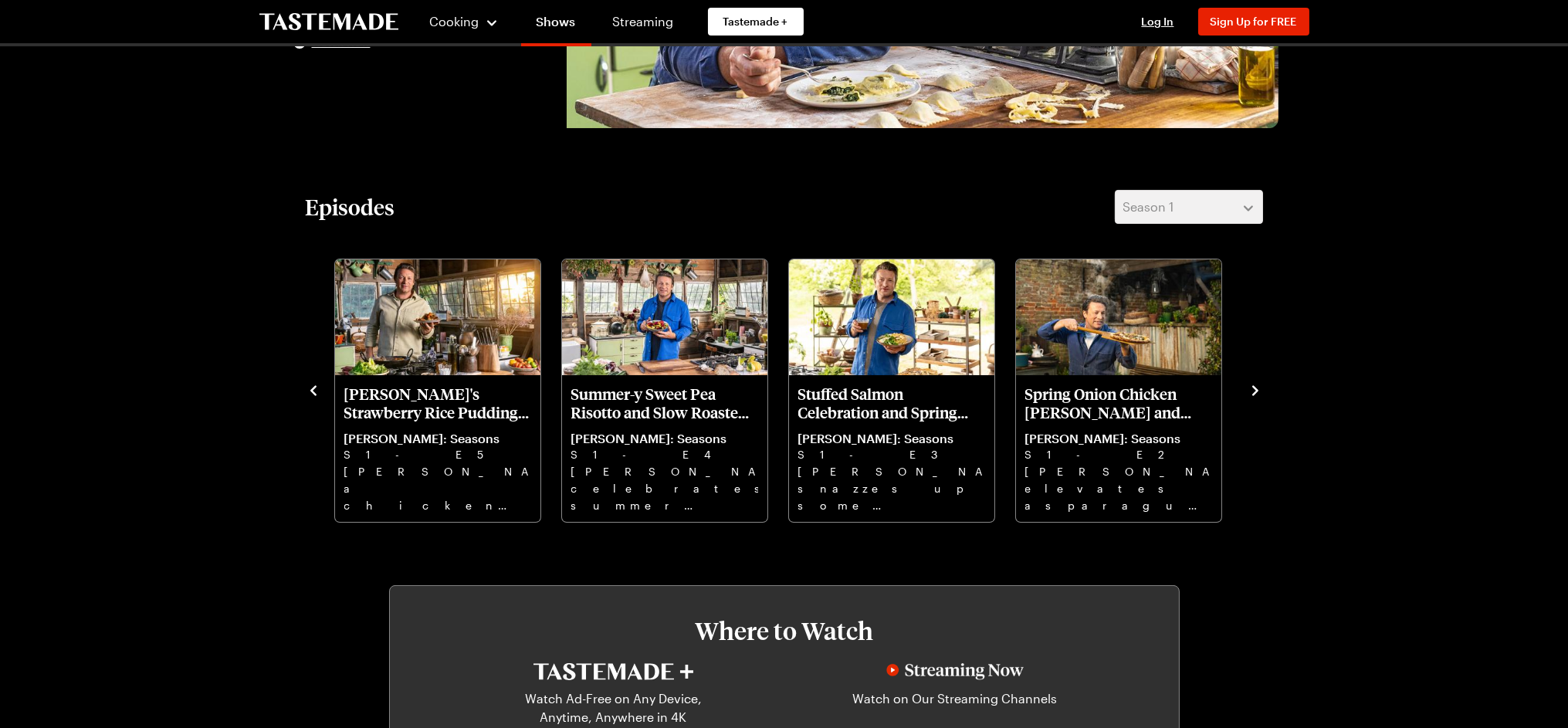
click at [1254, 382] on icon "navigate to next item" at bounding box center [1255, 390] width 15 height 15
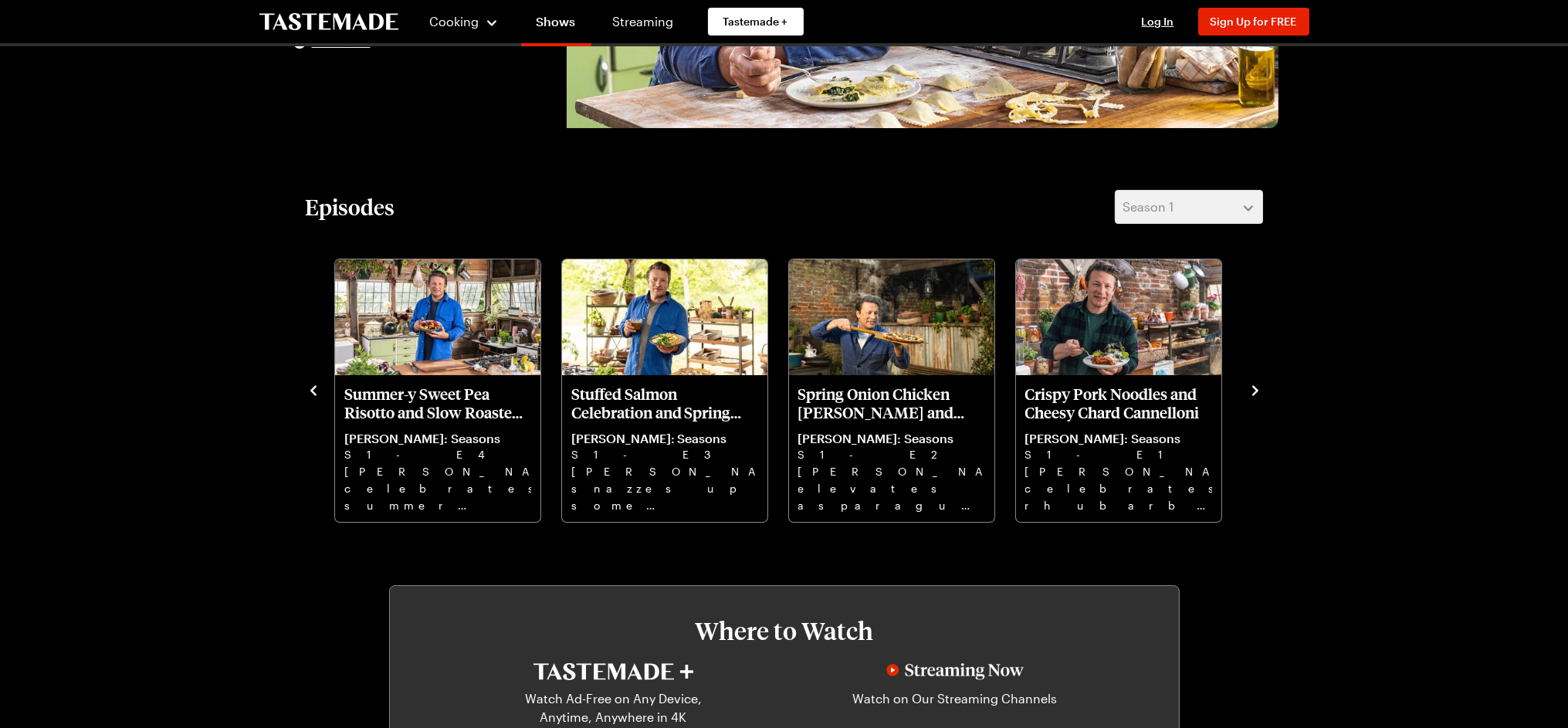
click at [1254, 382] on icon "navigate to next item" at bounding box center [1255, 390] width 15 height 15
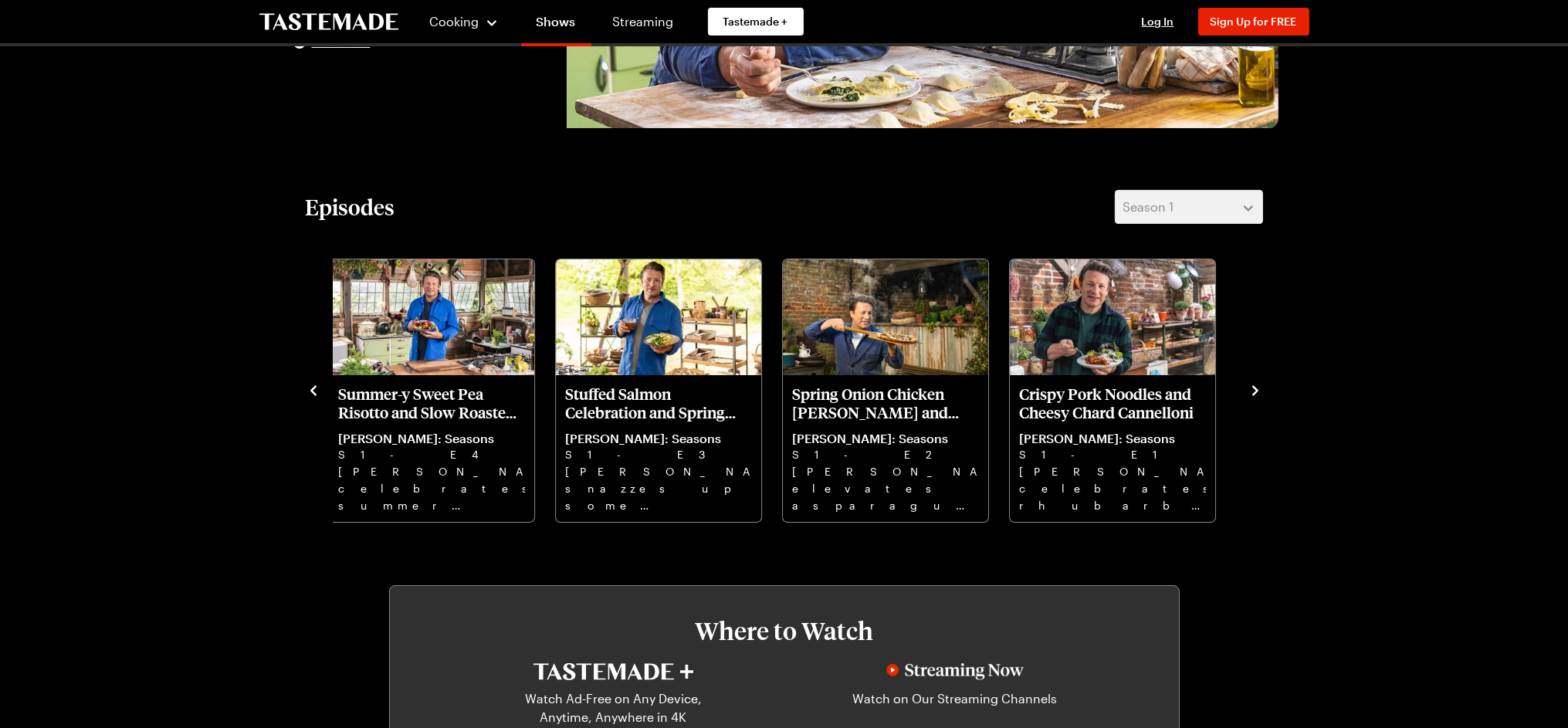
click at [1257, 384] on icon "navigate to next item" at bounding box center [1255, 390] width 15 height 15
click at [305, 390] on div "Episodes Season 1 Endless Summer: From Grilled Panzanella Salad to Sour Cherry …" at bounding box center [784, 356] width 988 height 333
click at [312, 389] on icon "navigate to previous item" at bounding box center [313, 390] width 15 height 15
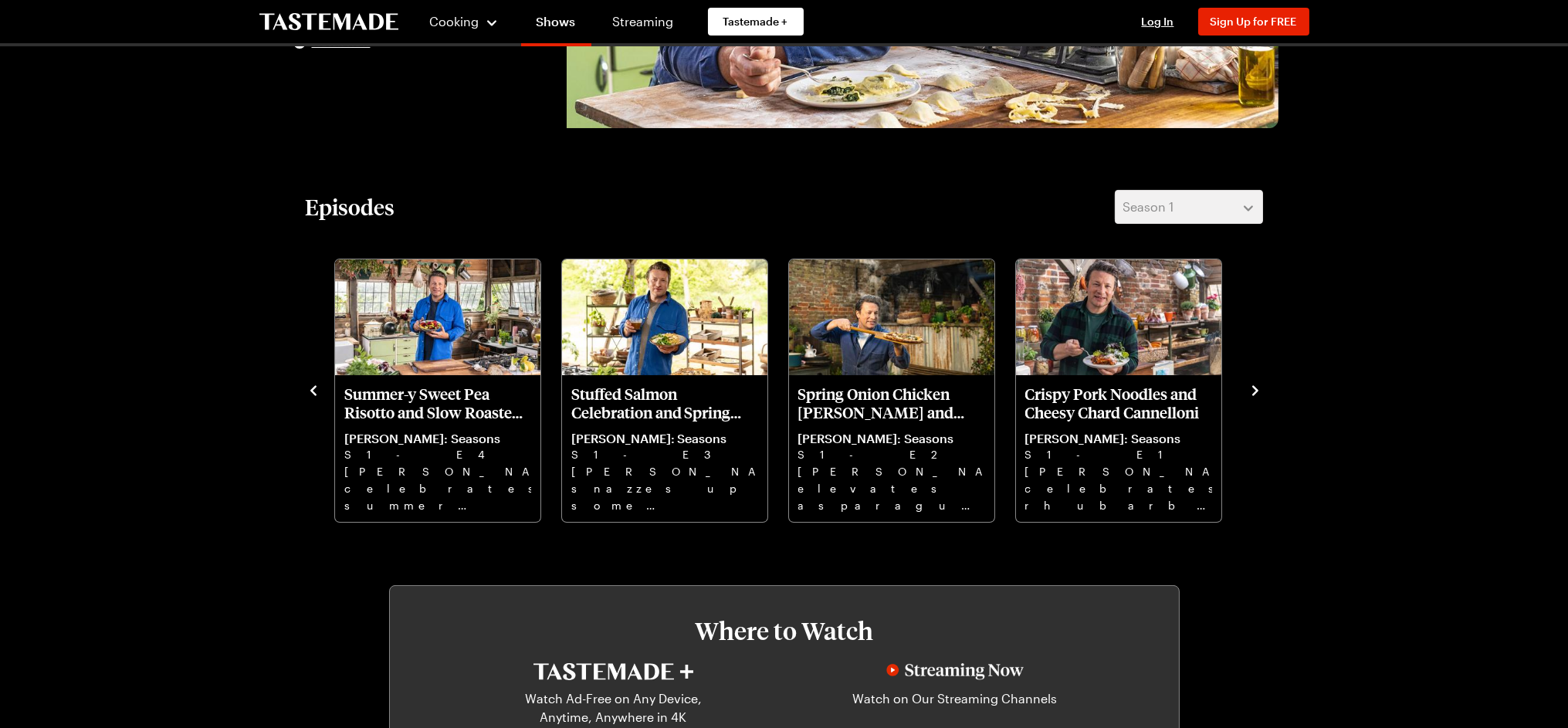
click at [312, 393] on icon "navigate to previous item" at bounding box center [313, 390] width 15 height 15
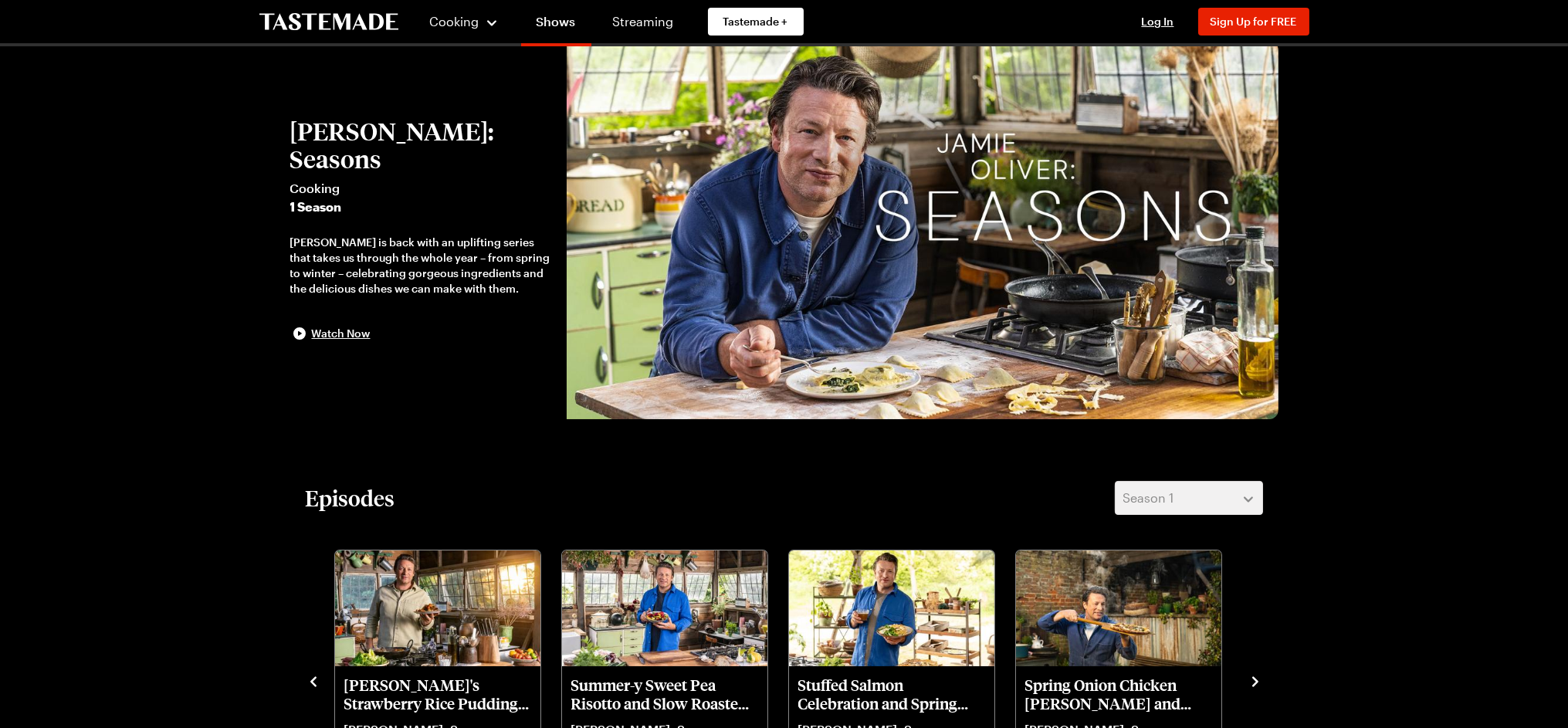
scroll to position [0, 0]
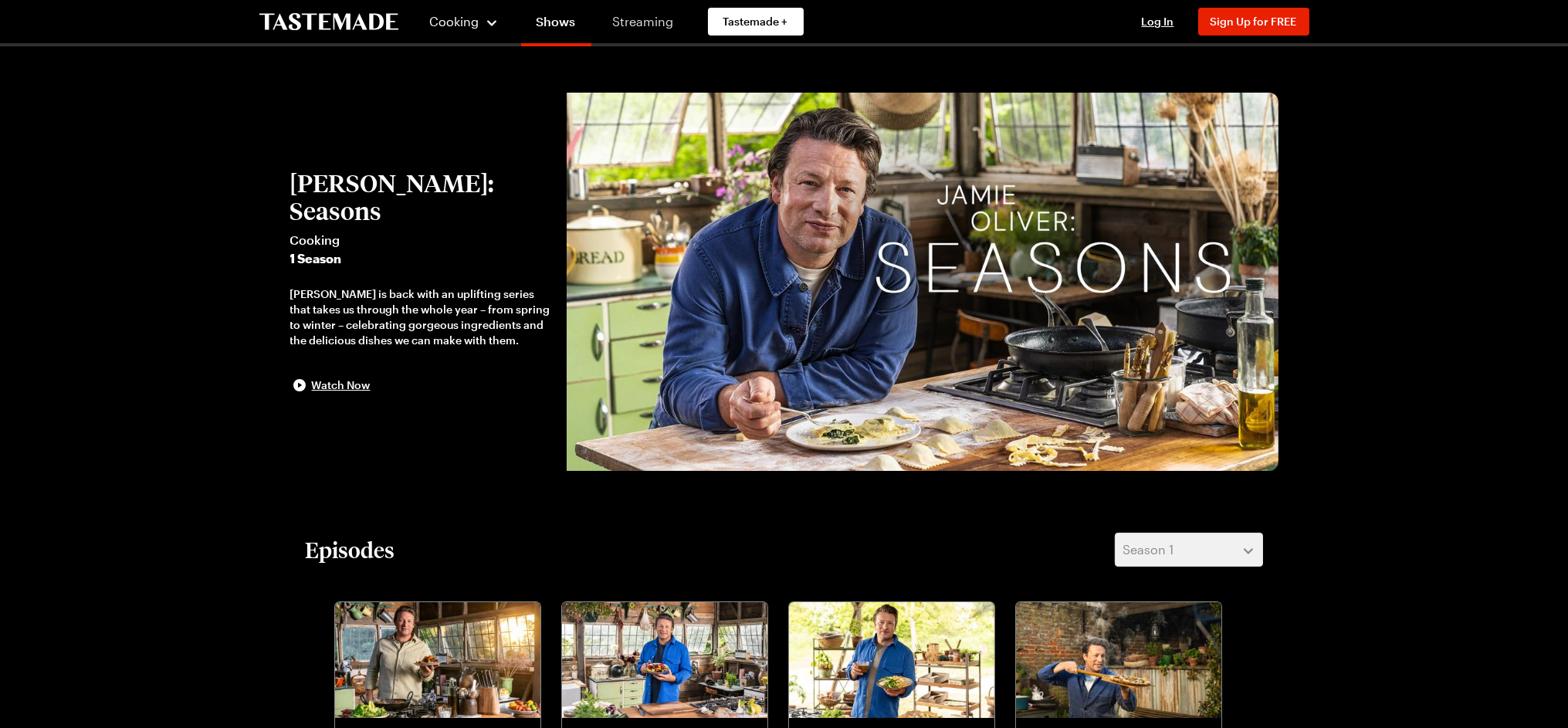
click at [657, 14] on link "Streaming" at bounding box center [644, 22] width 92 height 44
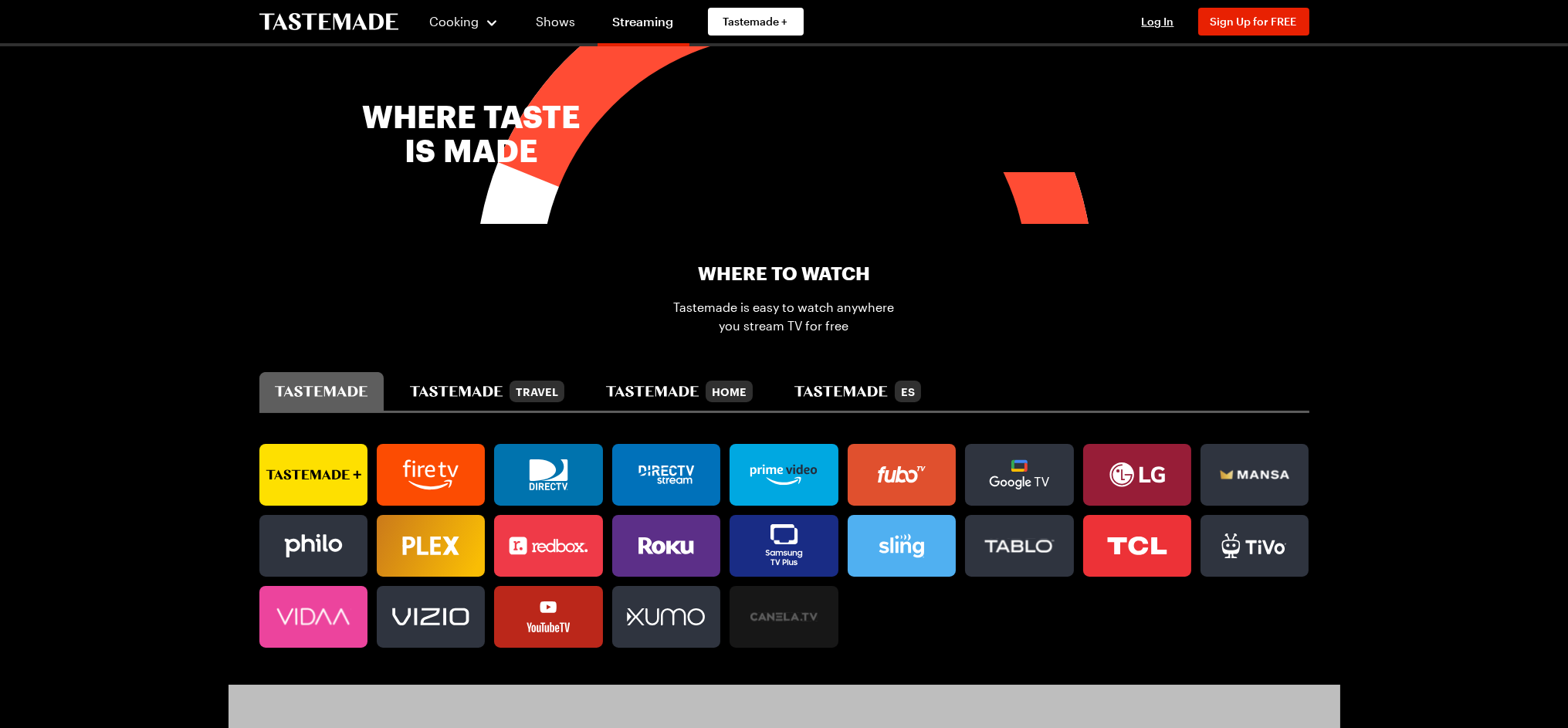
scroll to position [772, 0]
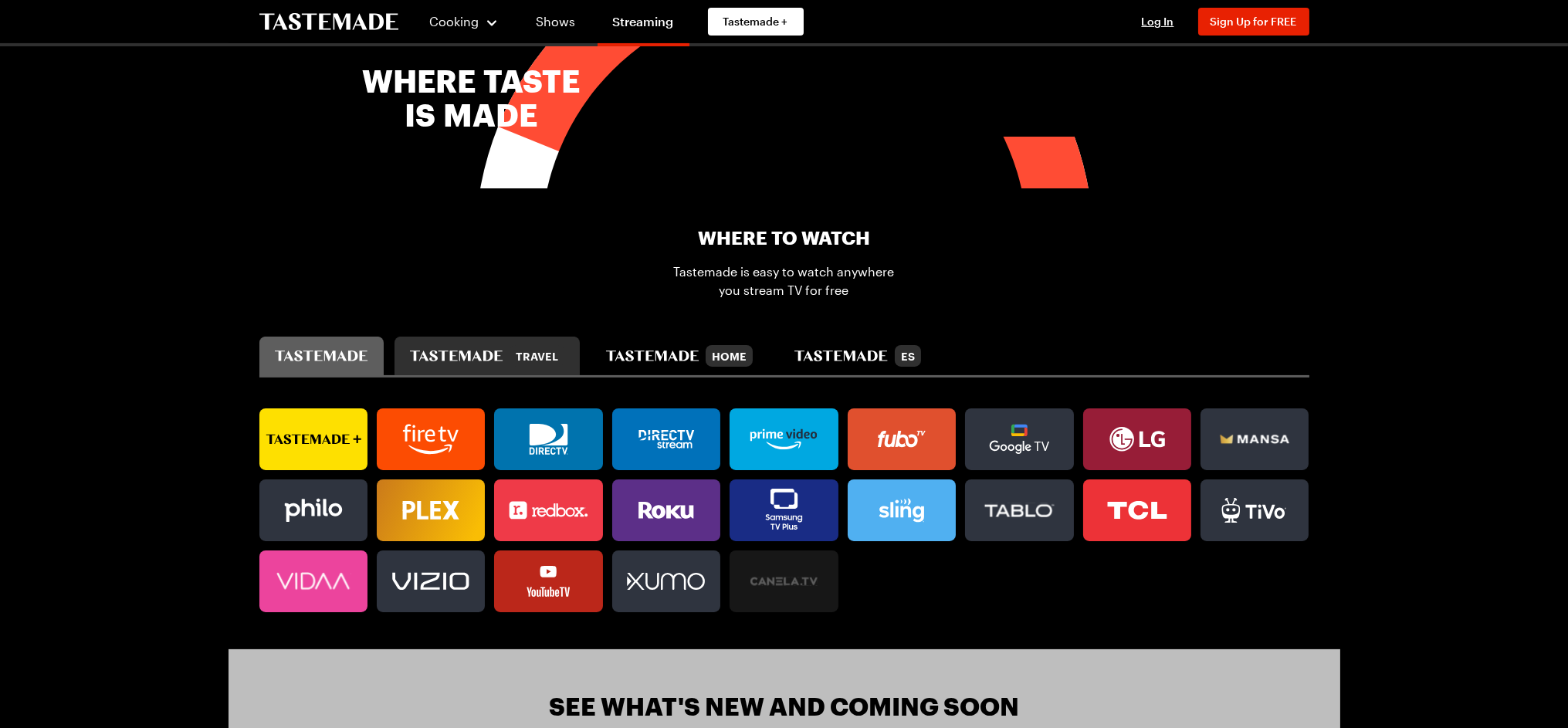
click at [527, 350] on div "Travel" at bounding box center [537, 356] width 54 height 22
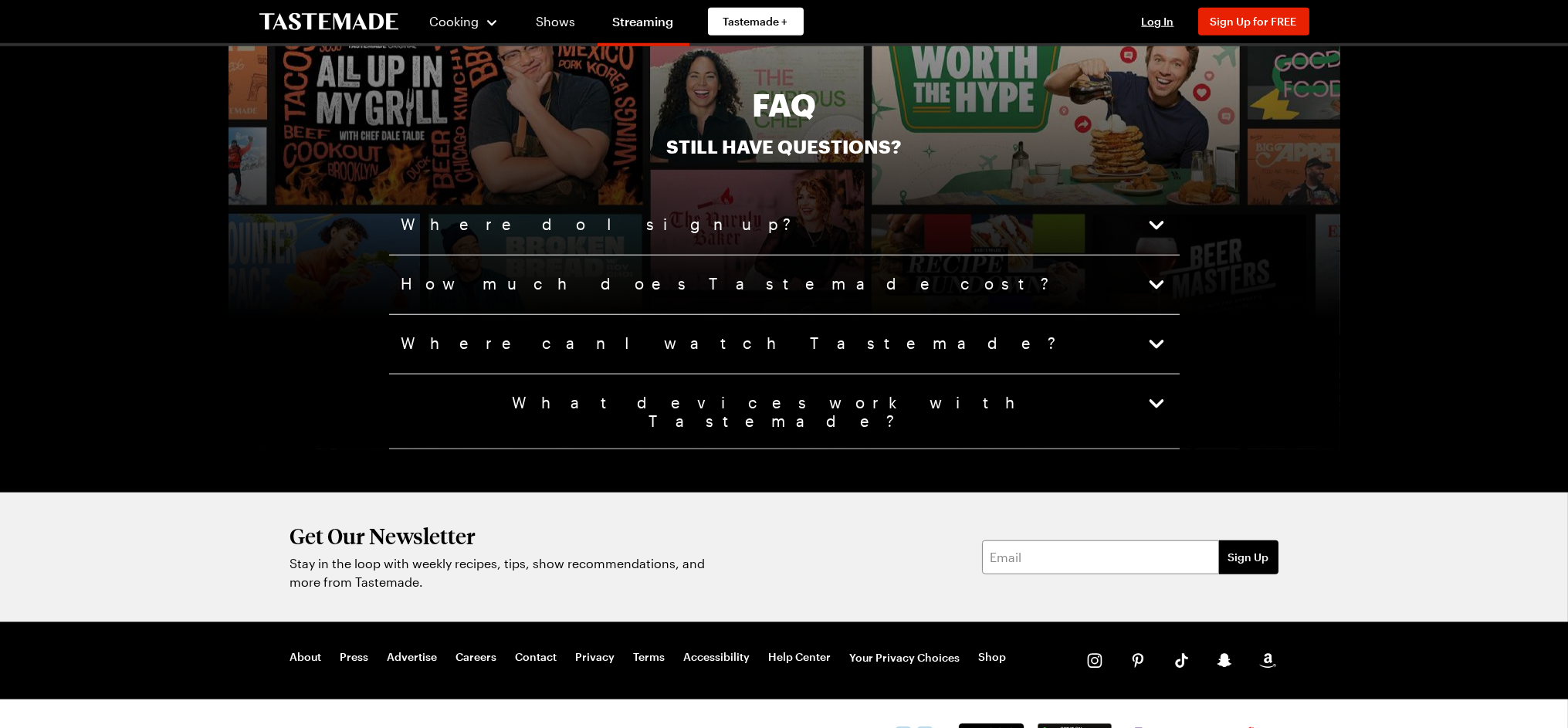
scroll to position [3853, 0]
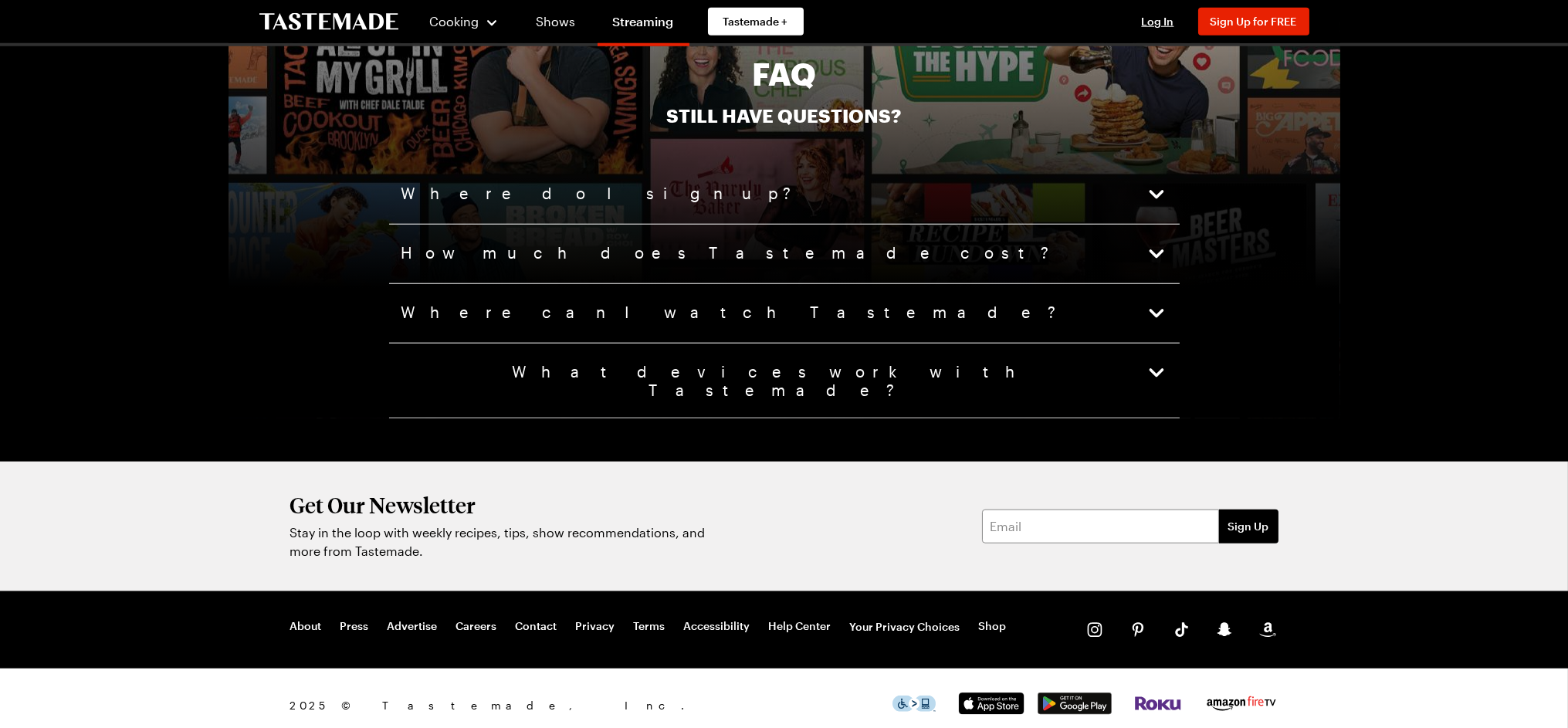
click at [576, 255] on span "How much does Tastemade cost?" at bounding box center [727, 254] width 651 height 22
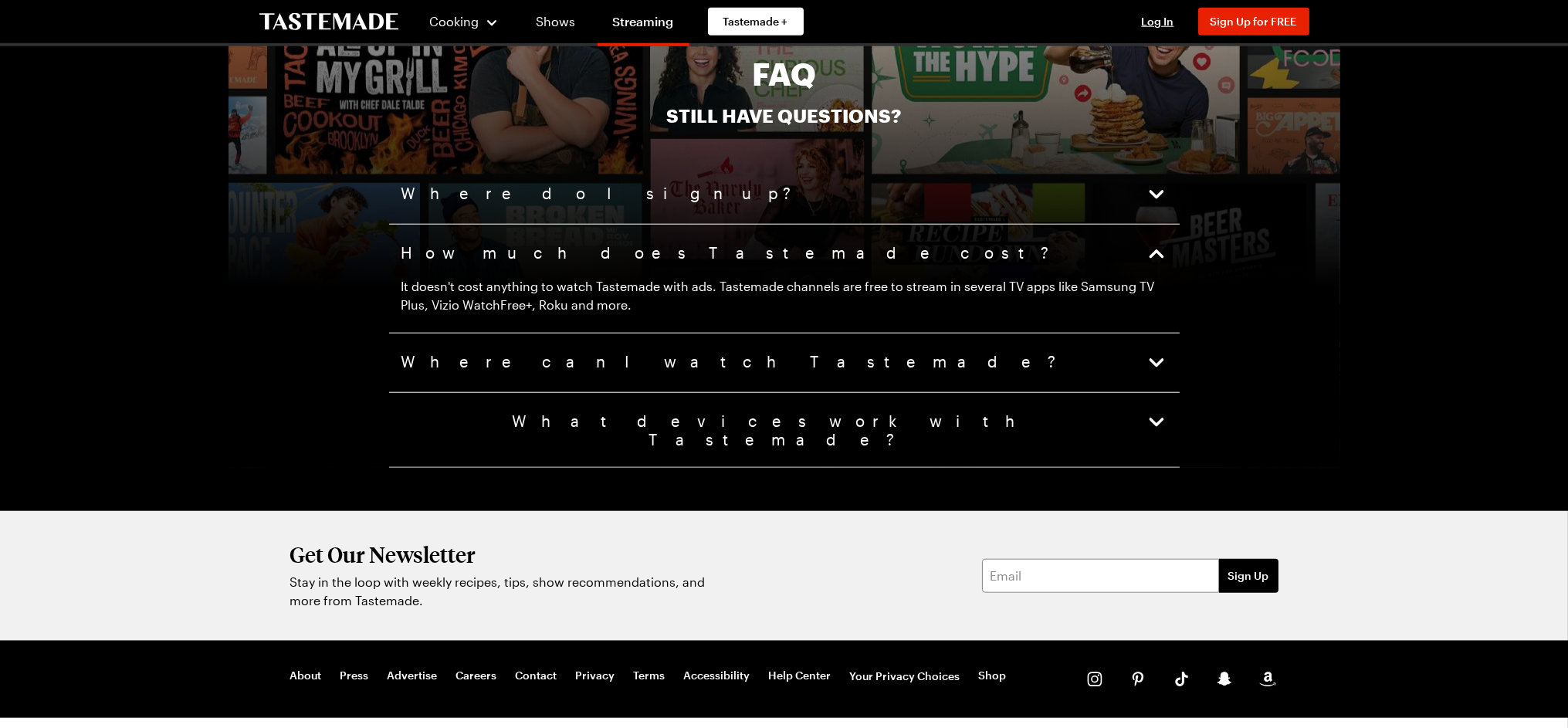
click at [592, 196] on button "Where do I sign up?" at bounding box center [784, 194] width 766 height 22
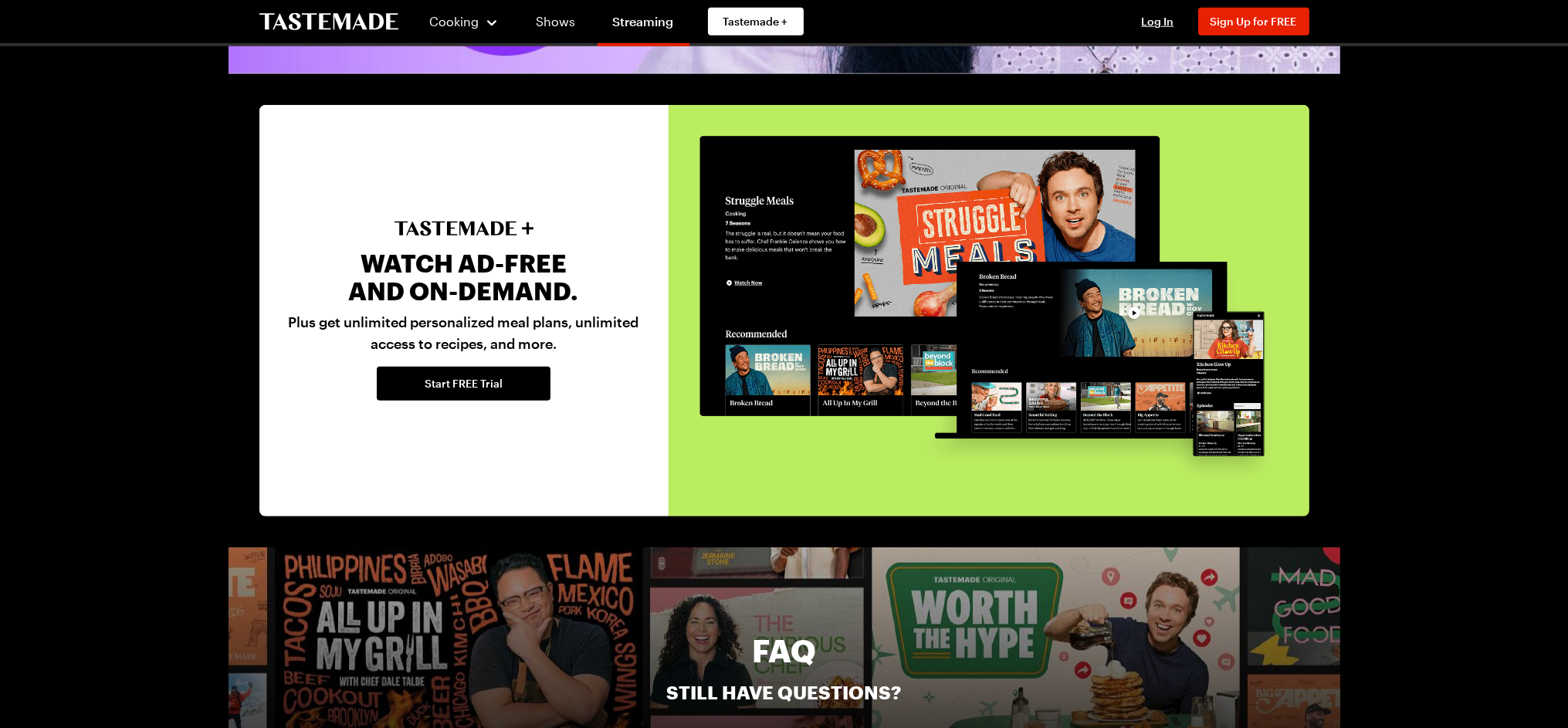
scroll to position [3273, 0]
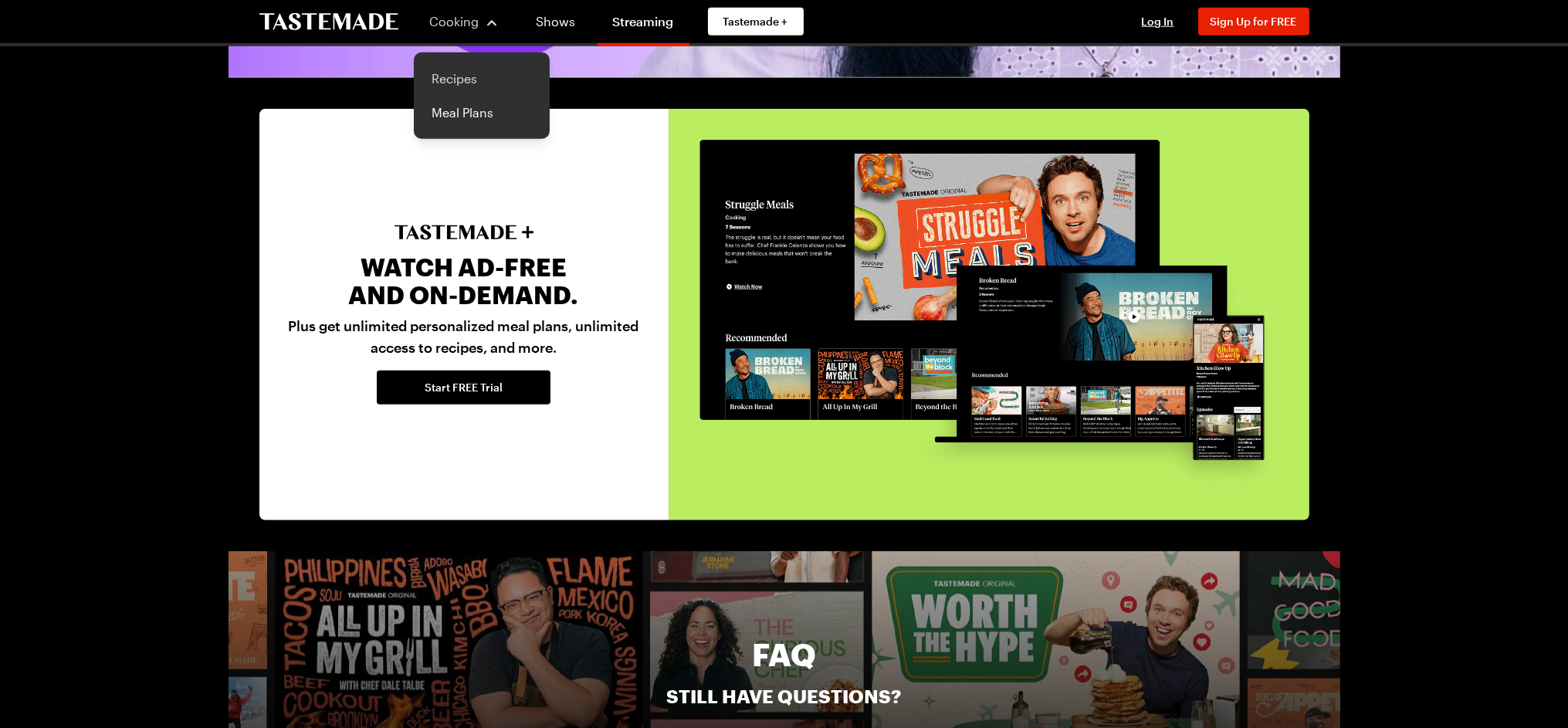
click at [459, 68] on link "Recipes" at bounding box center [481, 79] width 117 height 34
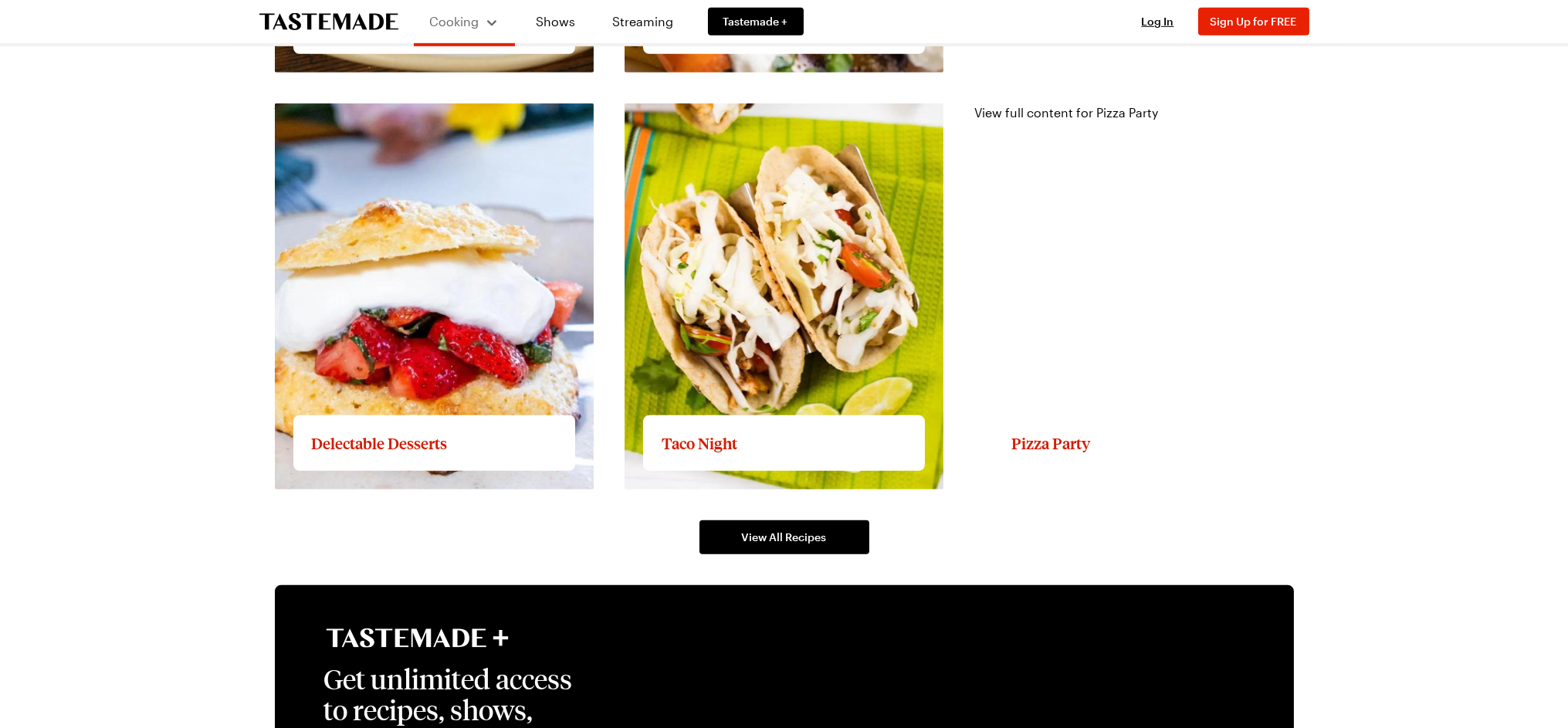
scroll to position [2228, 0]
